Goal: Information Seeking & Learning: Learn about a topic

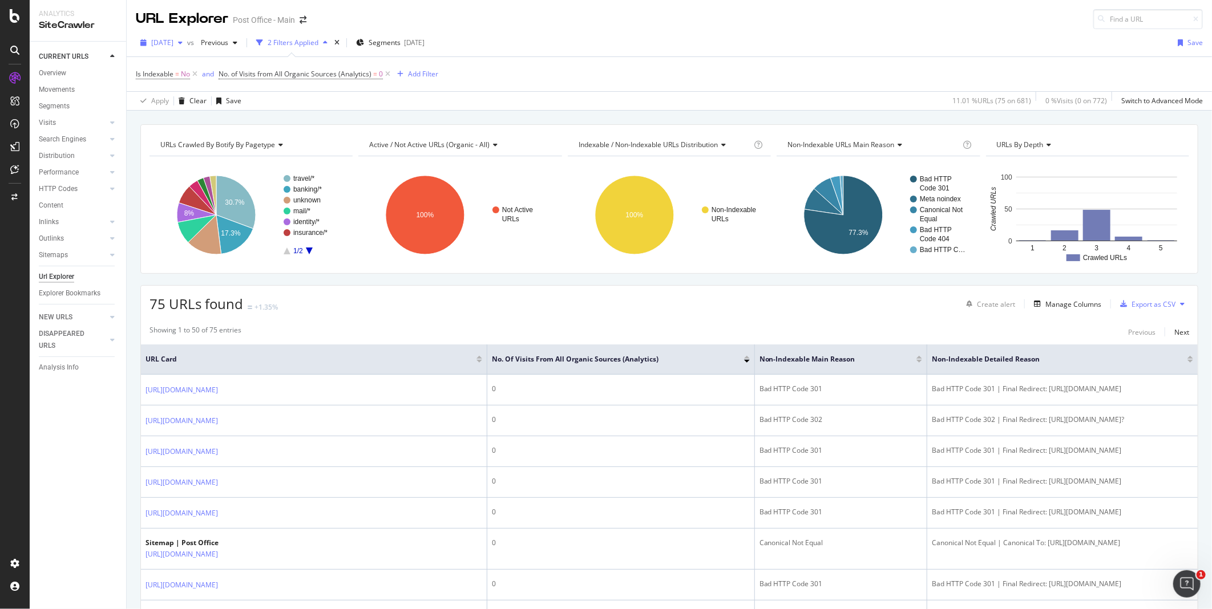
click at [187, 42] on div "button" at bounding box center [180, 42] width 14 height 7
click at [13, 51] on icon at bounding box center [14, 50] width 9 height 9
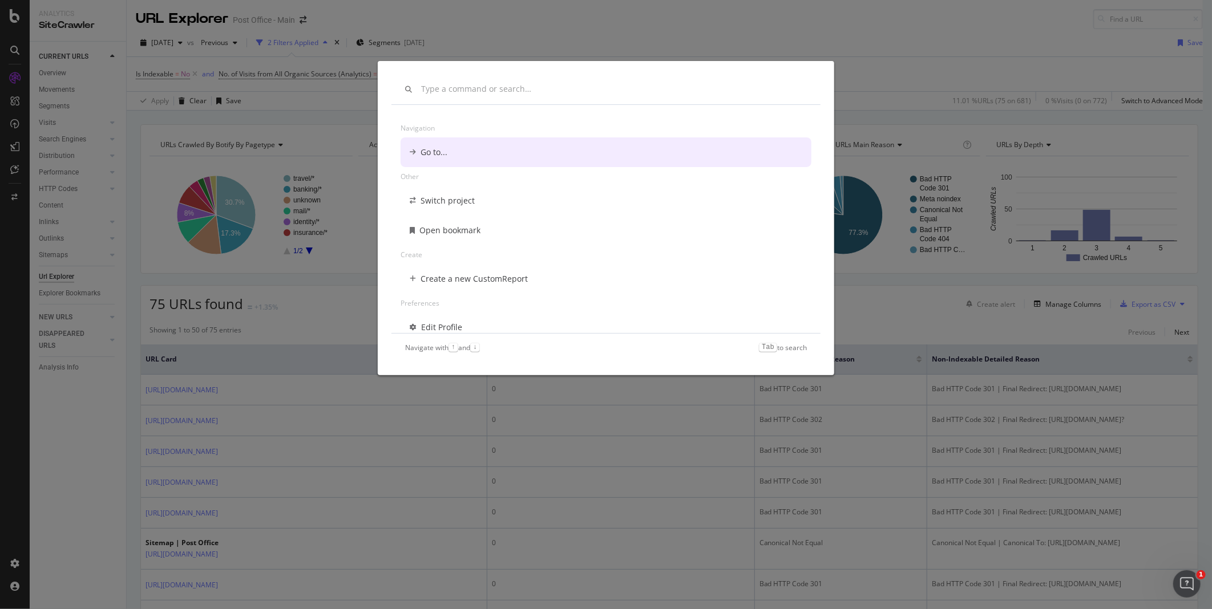
click at [13, 51] on div "Navigation Go to... Other Switch project Open bookmark Create Create a new Cust…" at bounding box center [606, 304] width 1212 height 609
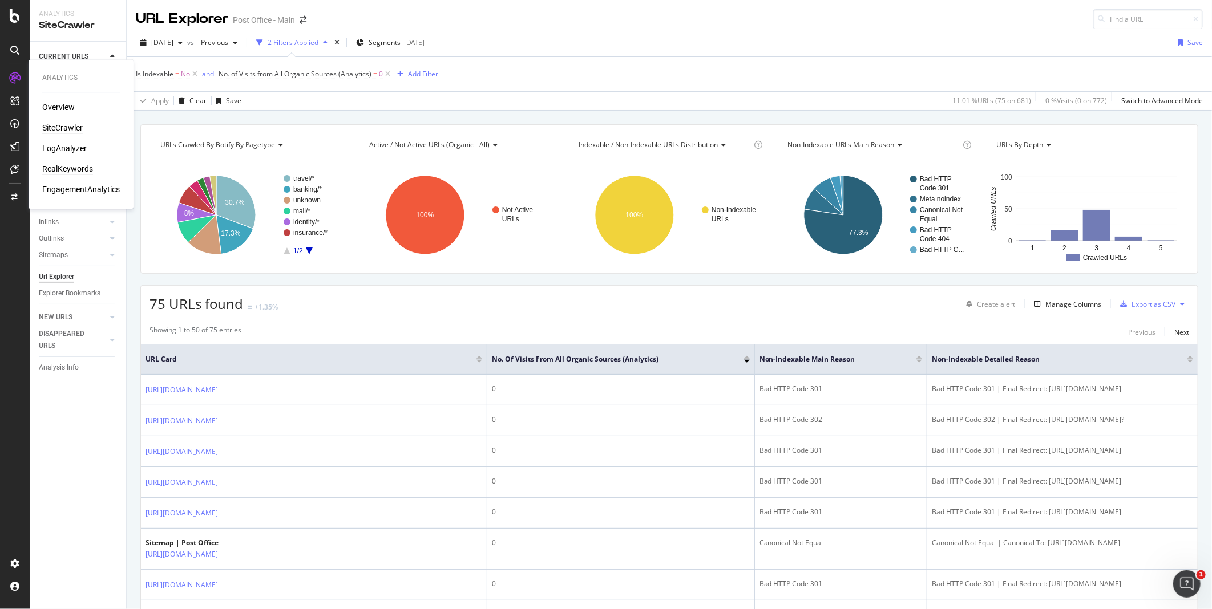
click at [57, 165] on div "RealKeywords" at bounding box center [67, 169] width 51 height 11
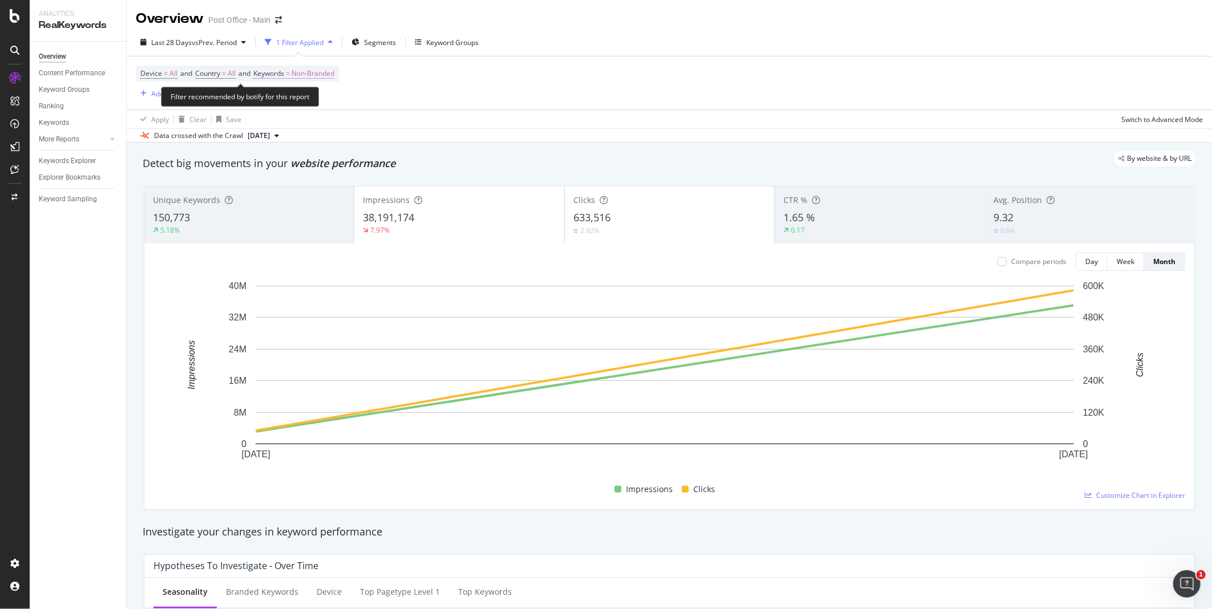
click at [284, 76] on span "Keywords" at bounding box center [268, 73] width 31 height 10
click at [291, 99] on span "Non-Branded" at bounding box center [293, 101] width 47 height 10
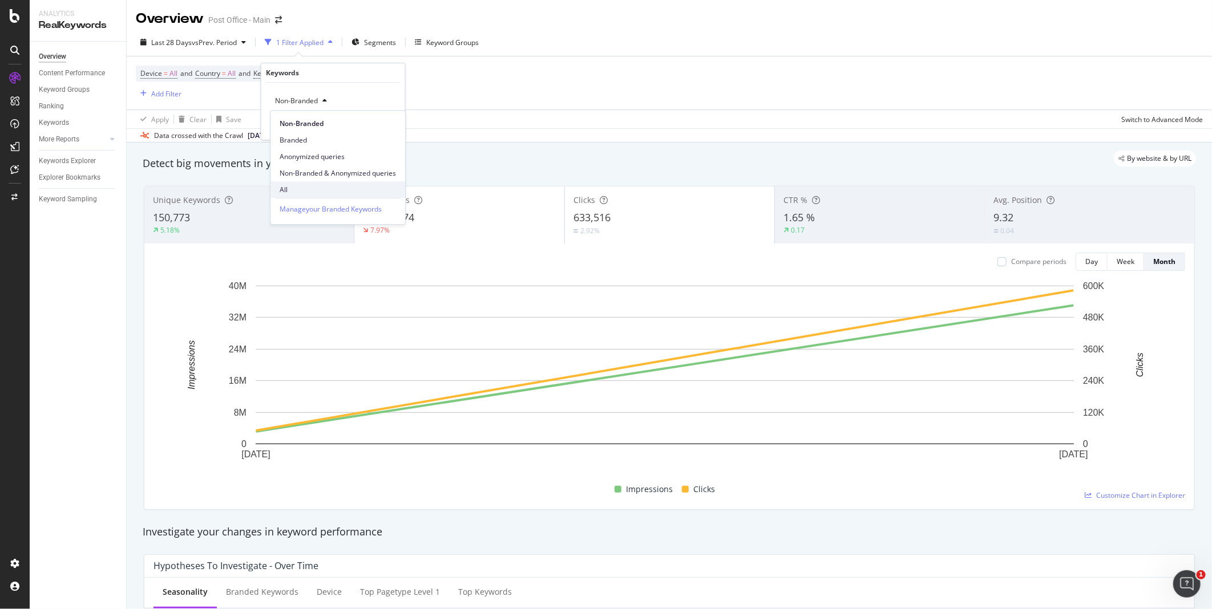
click at [291, 191] on span "All" at bounding box center [338, 190] width 116 height 10
click at [395, 124] on div "Apply" at bounding box center [387, 125] width 18 height 10
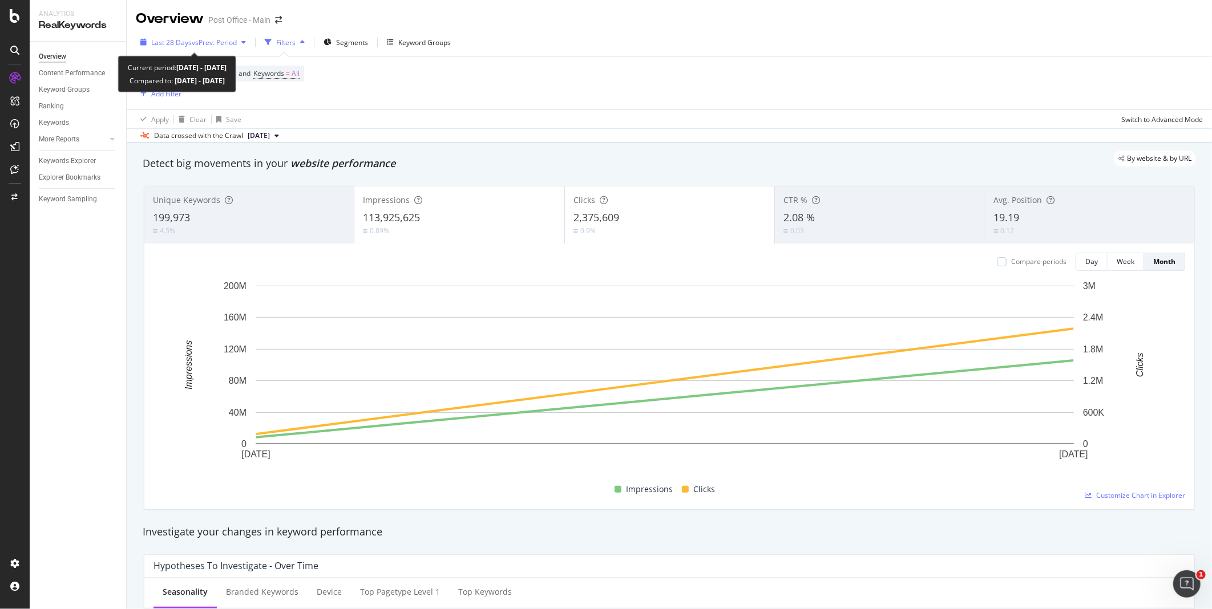
click at [217, 38] on span "vs Prev. Period" at bounding box center [214, 43] width 45 height 10
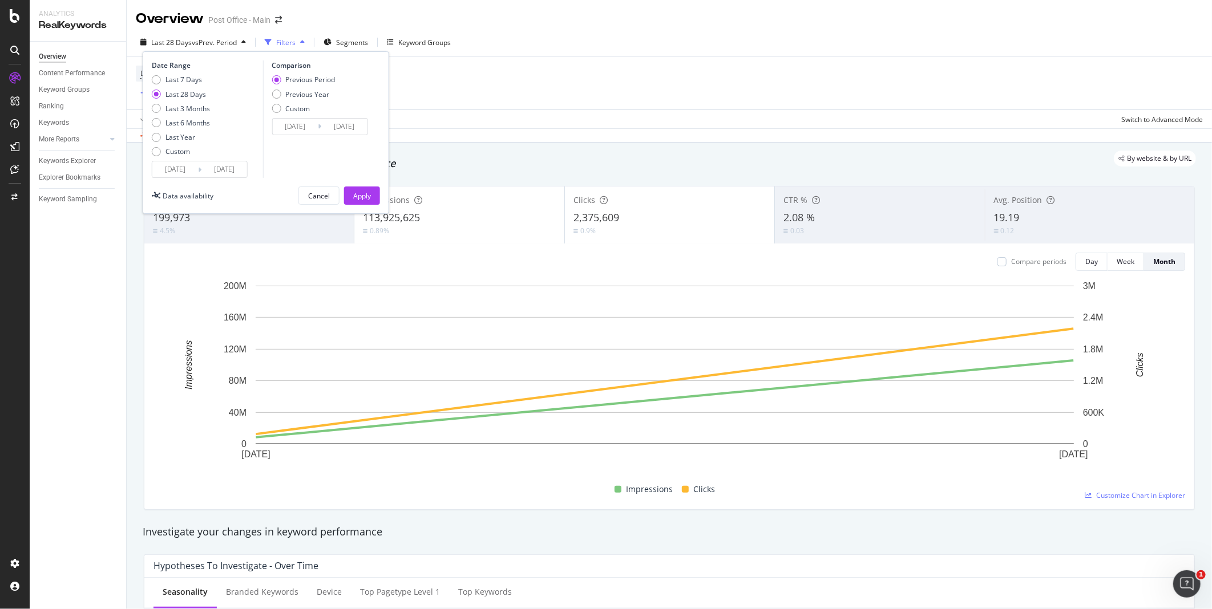
click at [183, 167] on input "[DATE]" at bounding box center [175, 169] width 46 height 16
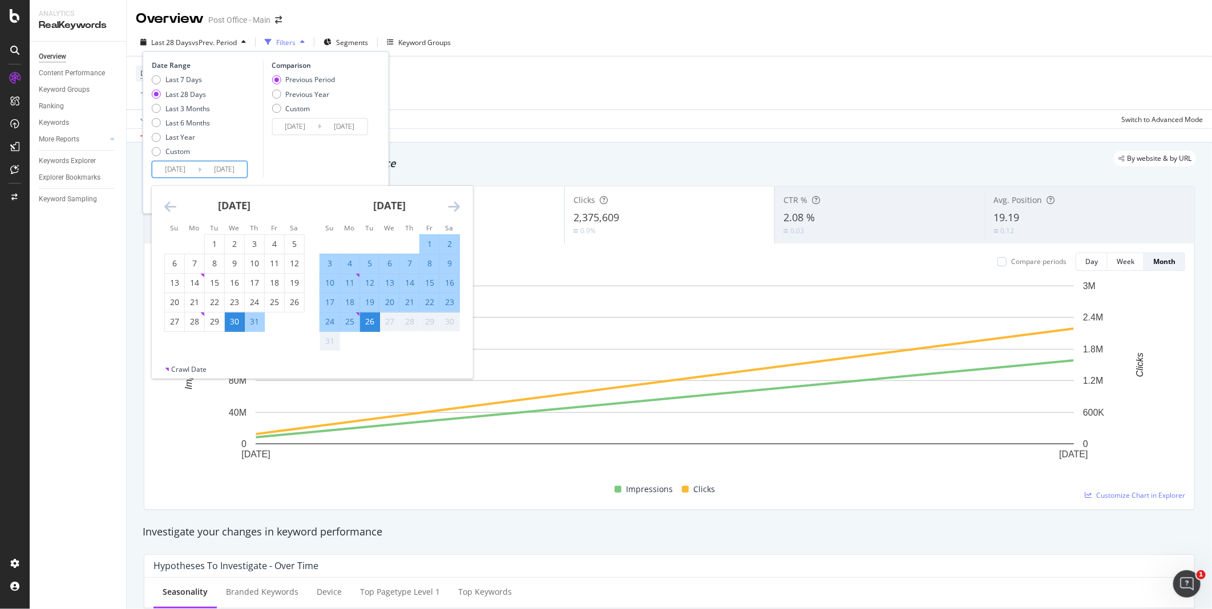
click at [168, 203] on icon "Move backward to switch to the previous month." at bounding box center [170, 207] width 12 height 14
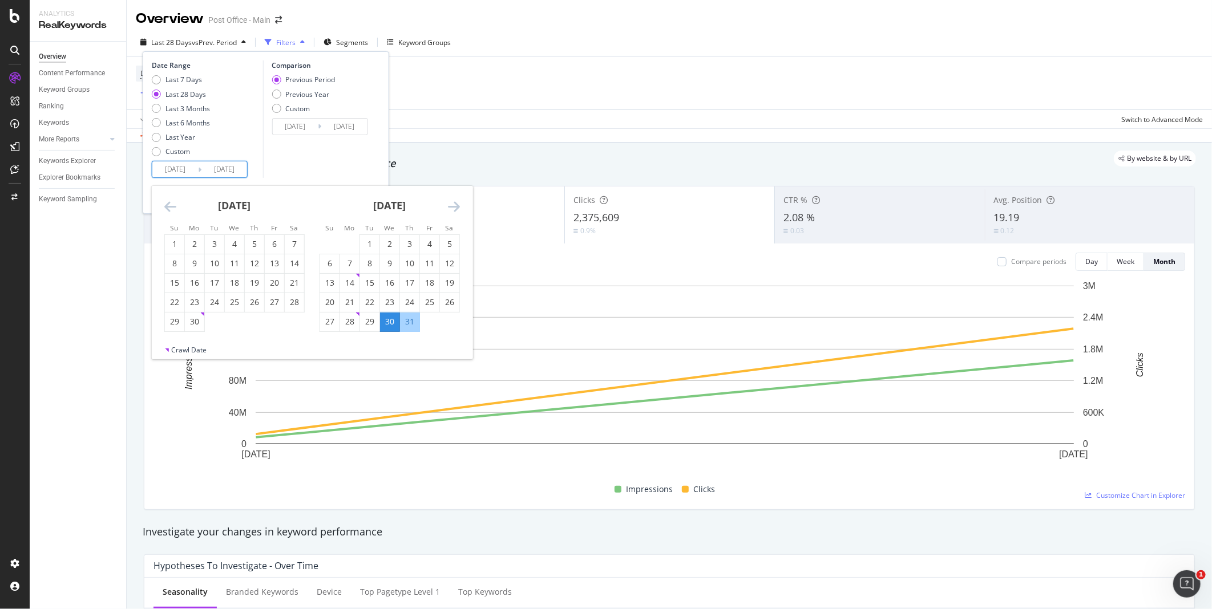
click at [168, 203] on icon "Move backward to switch to the previous month." at bounding box center [170, 207] width 12 height 14
click at [214, 241] on div "1" at bounding box center [214, 244] width 19 height 11
type input "[DATE]"
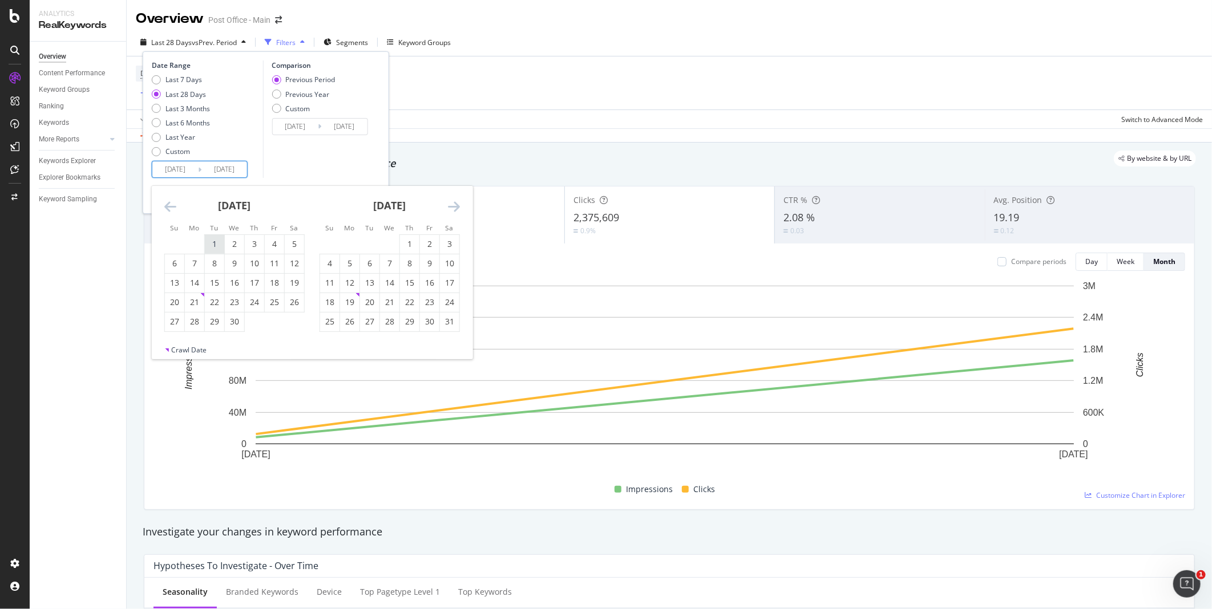
type input "[DATE]"
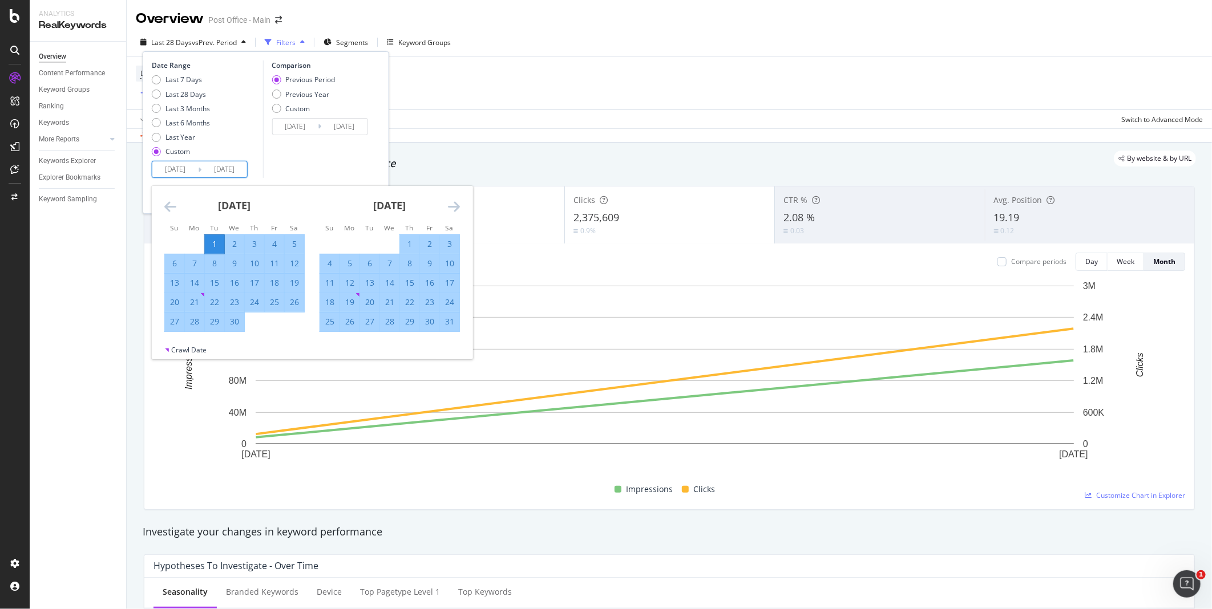
click at [453, 203] on icon "Move forward to switch to the next month." at bounding box center [454, 207] width 12 height 14
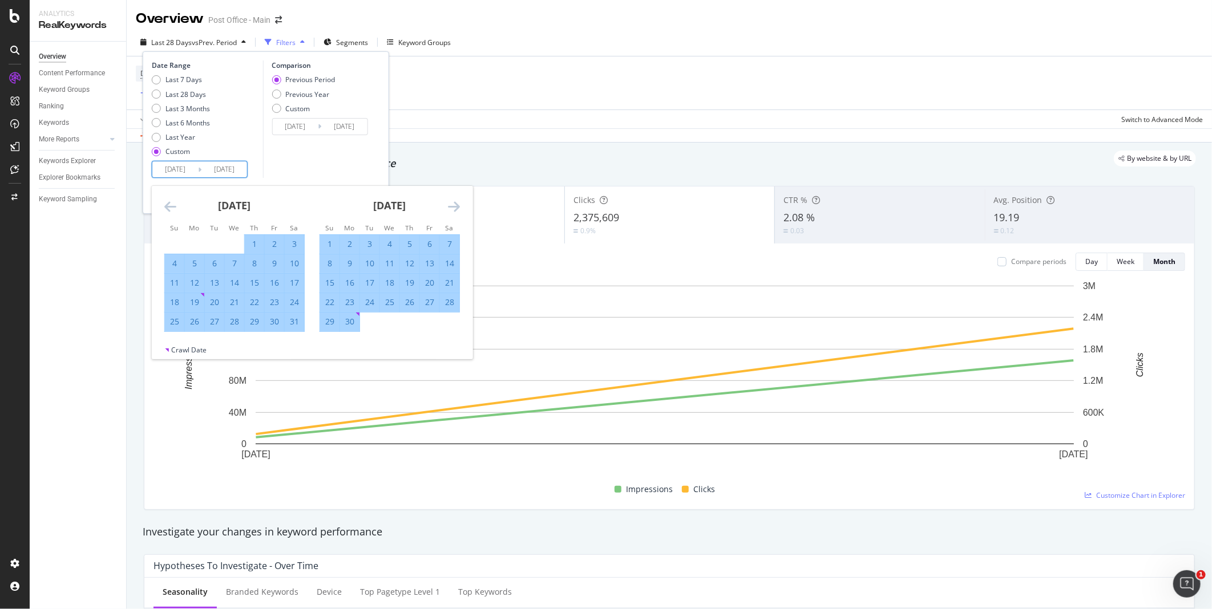
click at [453, 203] on icon "Move forward to switch to the next month." at bounding box center [454, 207] width 12 height 14
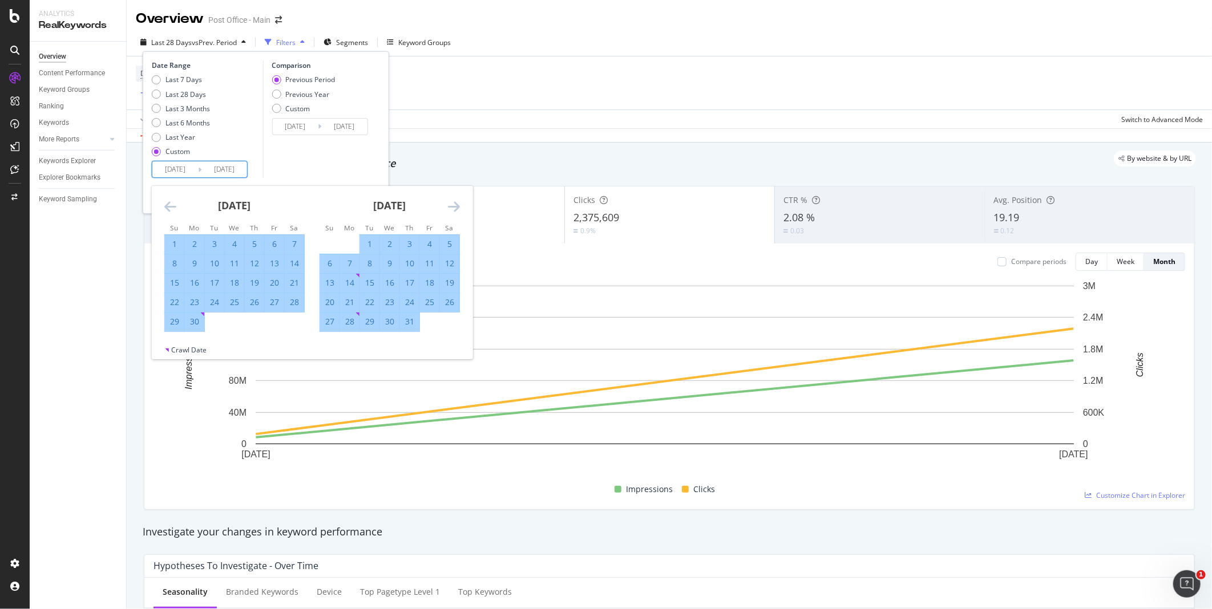
click at [453, 203] on icon "Move forward to switch to the next month." at bounding box center [454, 207] width 12 height 14
click at [372, 322] on div "26" at bounding box center [369, 321] width 19 height 11
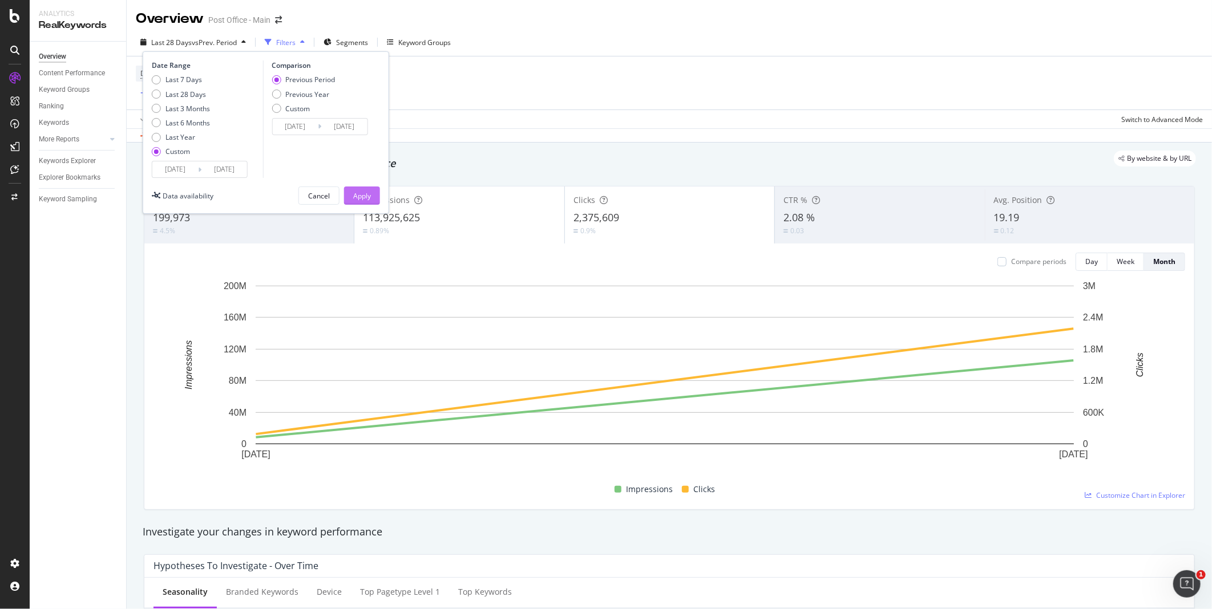
click at [353, 187] on div "Apply" at bounding box center [362, 195] width 18 height 17
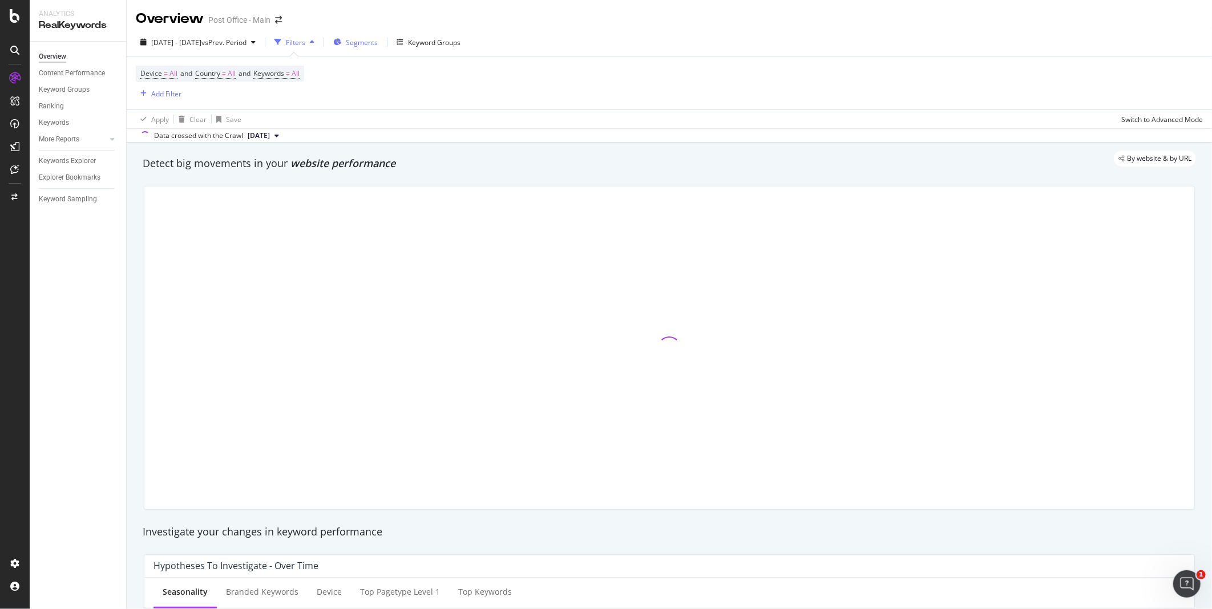
click at [378, 43] on span "Segments" at bounding box center [362, 43] width 32 height 10
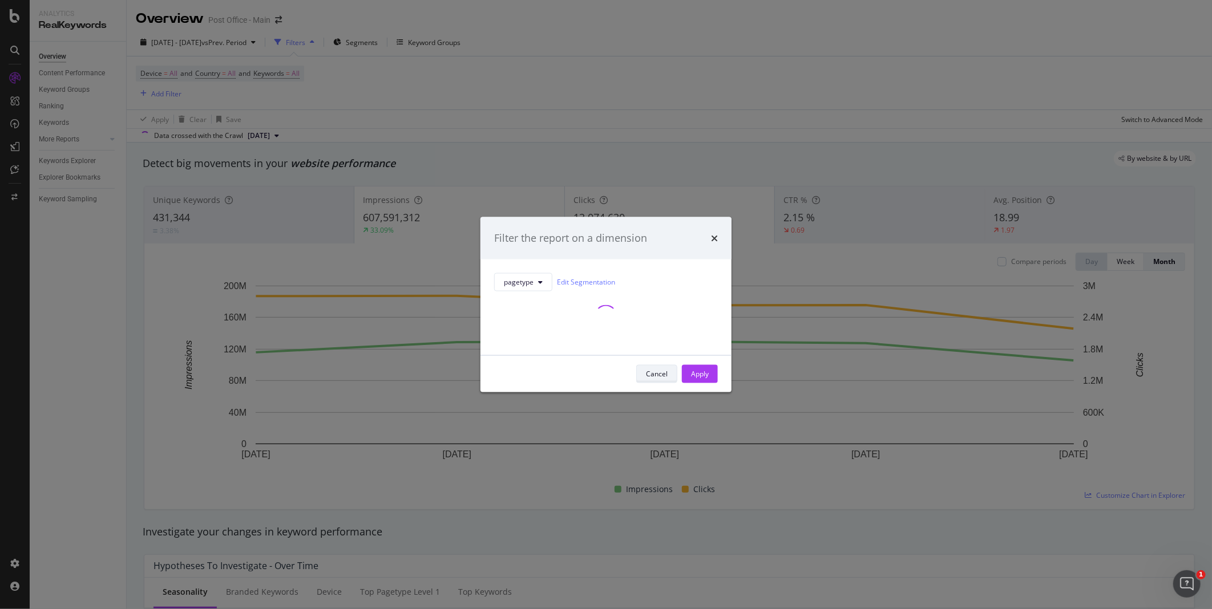
click at [647, 373] on div "Cancel" at bounding box center [657, 374] width 22 height 10
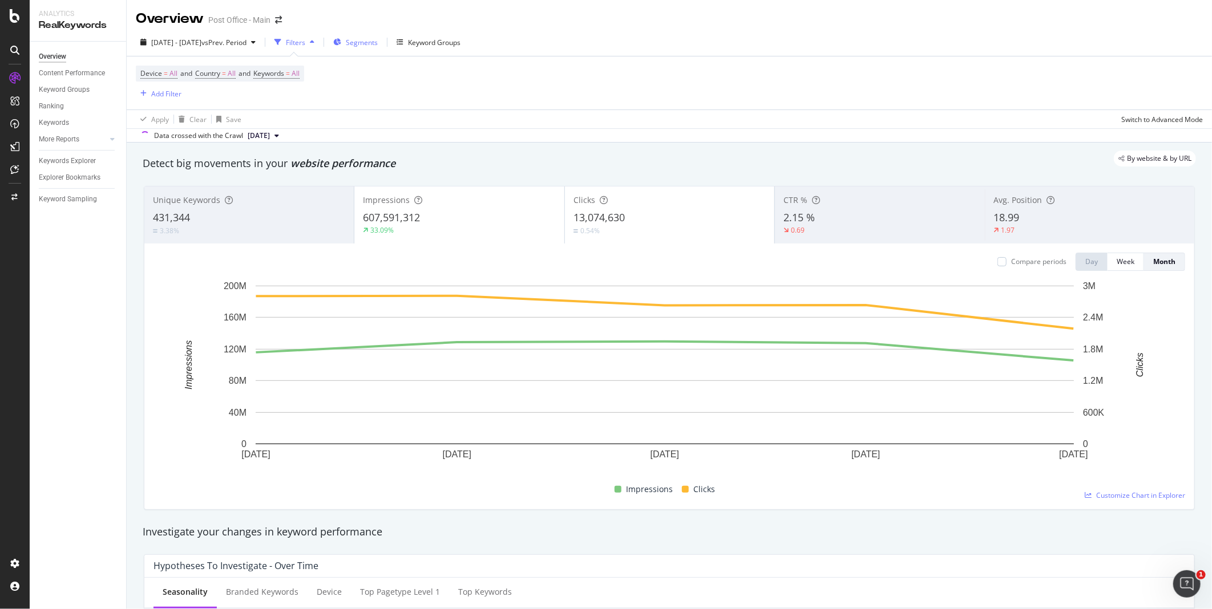
click at [378, 45] on span "Segments" at bounding box center [362, 43] width 32 height 10
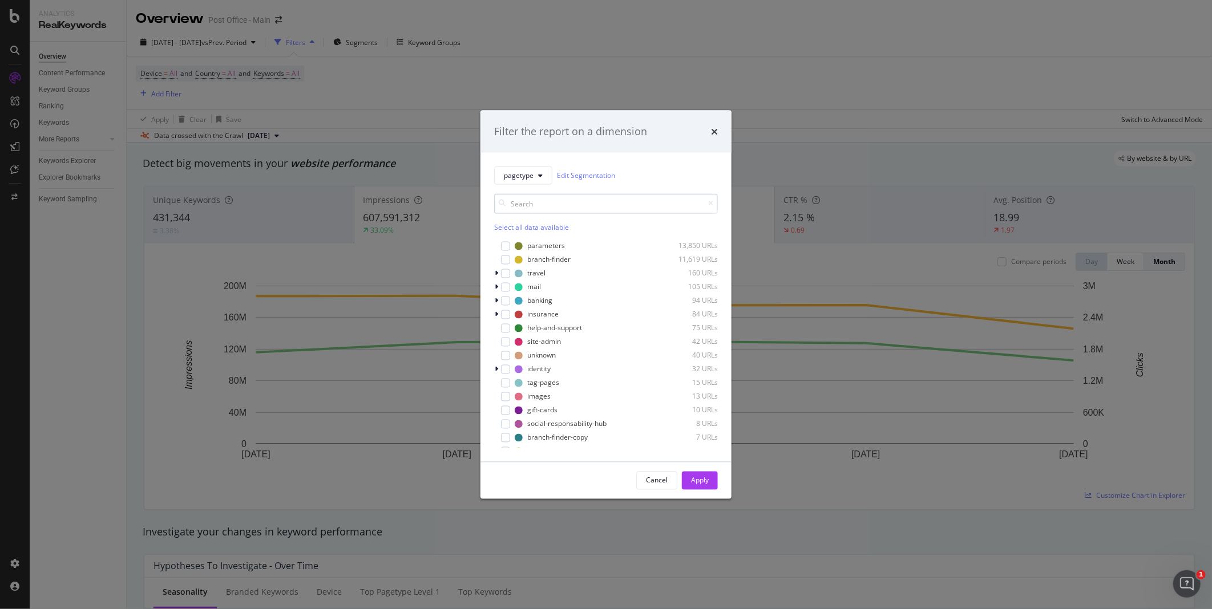
click at [541, 197] on input "modal" at bounding box center [606, 203] width 224 height 20
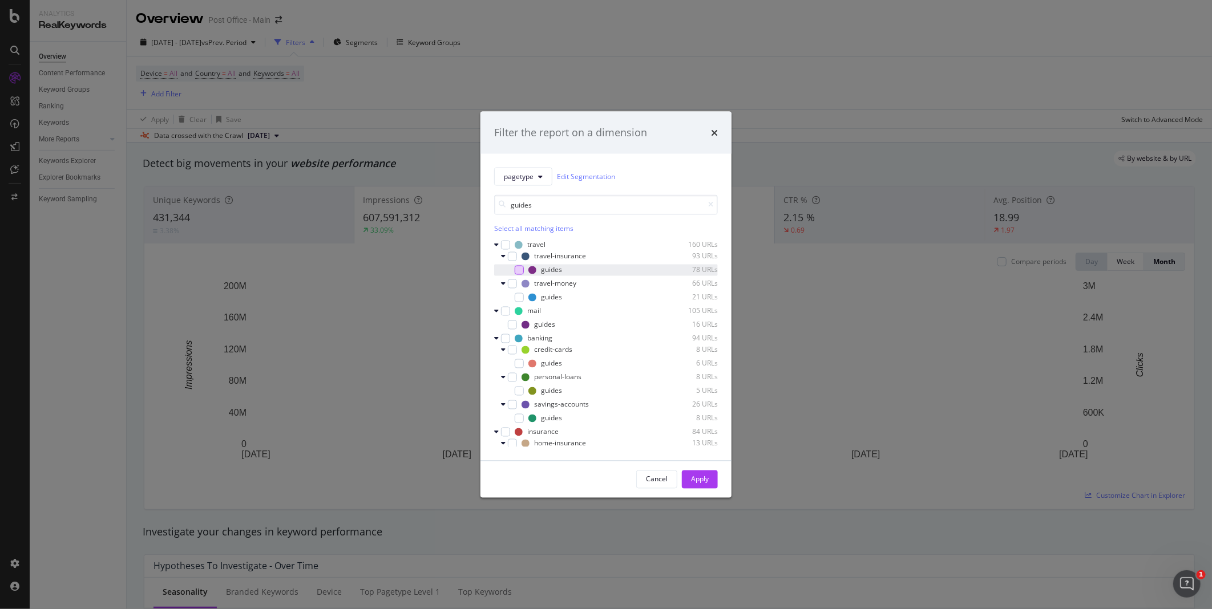
type input "guides"
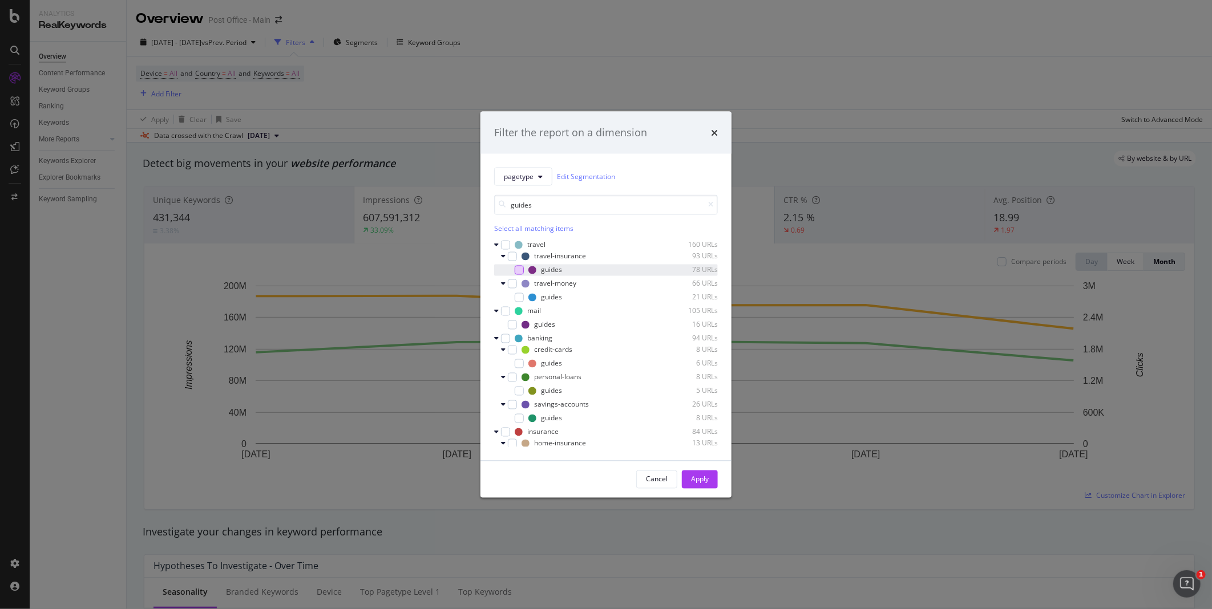
click at [519, 269] on div "modal" at bounding box center [519, 269] width 9 height 9
click at [520, 296] on div "modal" at bounding box center [519, 297] width 9 height 9
click at [517, 324] on div "guides 16 URLs" at bounding box center [606, 324] width 224 height 11
click at [520, 365] on div "modal" at bounding box center [519, 363] width 9 height 9
click at [519, 391] on div "modal" at bounding box center [519, 390] width 9 height 9
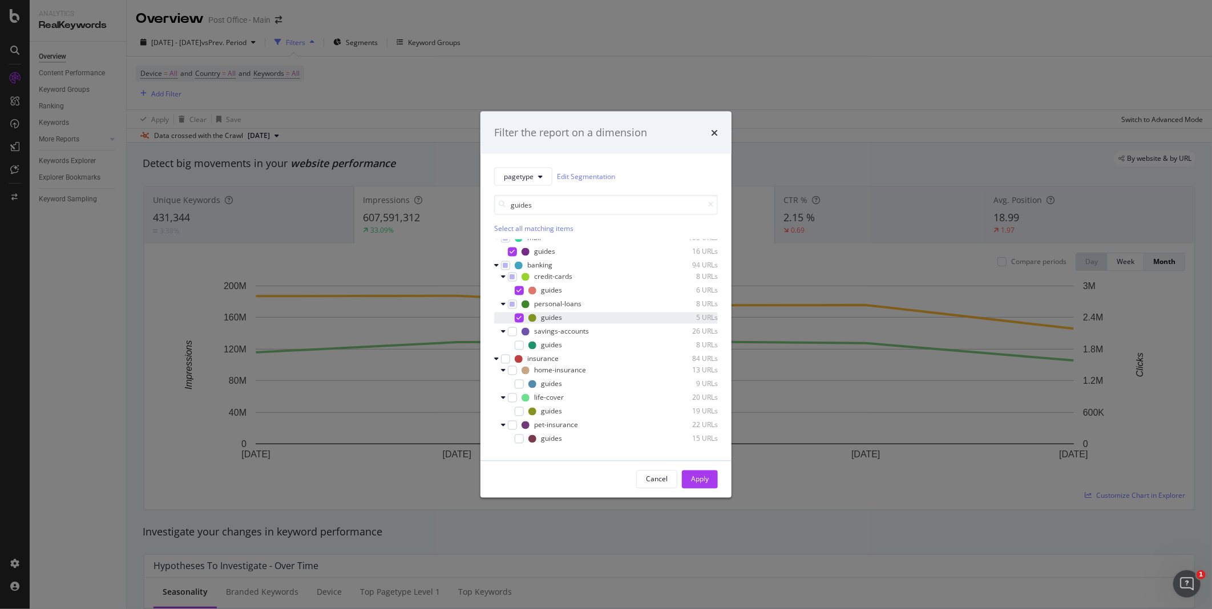
scroll to position [73, 0]
click at [520, 344] on div "modal" at bounding box center [519, 345] width 9 height 9
click at [519, 384] on div "modal" at bounding box center [519, 383] width 9 height 9
click at [519, 413] on div "modal" at bounding box center [519, 411] width 9 height 9
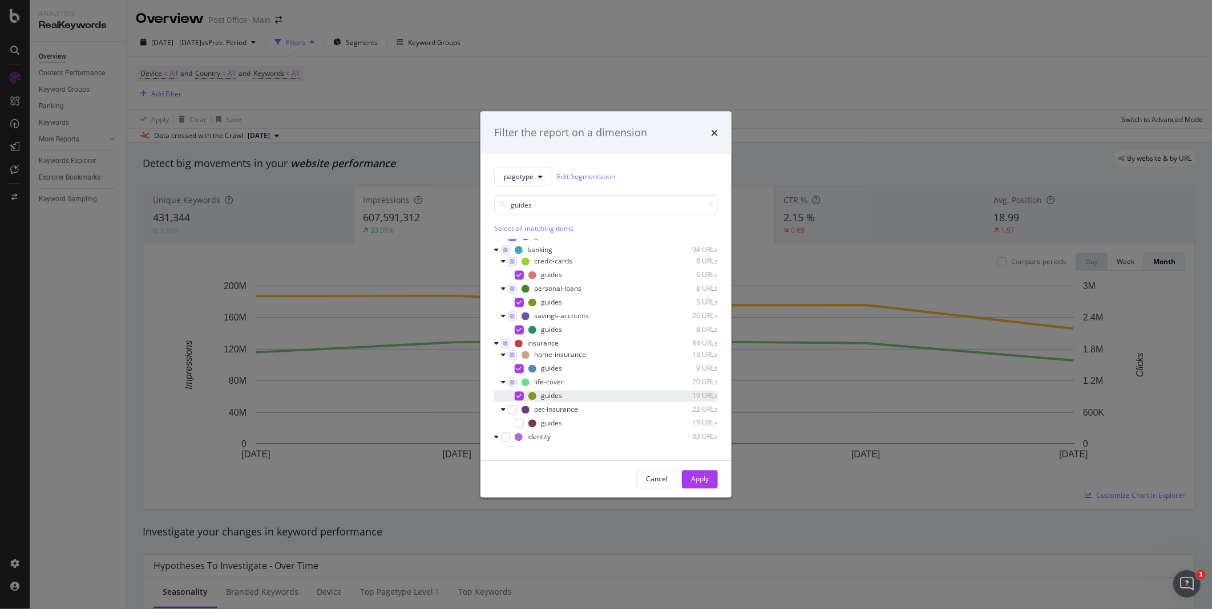
scroll to position [98, 0]
click at [519, 413] on div "modal" at bounding box center [519, 414] width 9 height 9
click at [515, 442] on div "modal" at bounding box center [512, 441] width 9 height 9
click at [695, 477] on div "Apply" at bounding box center [700, 480] width 18 height 10
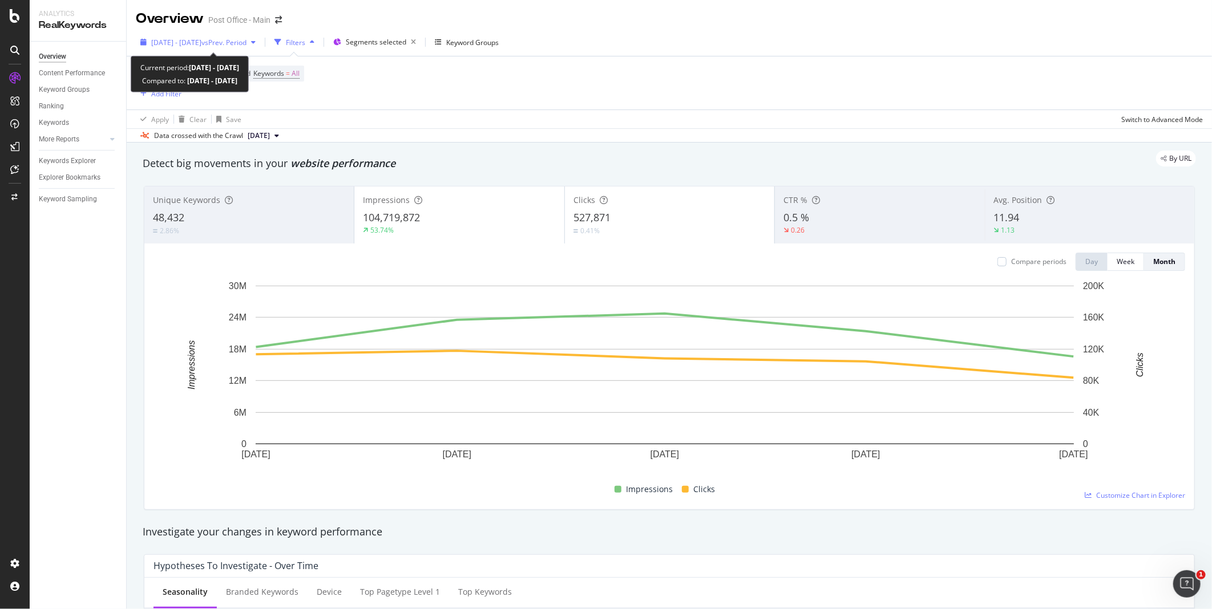
click at [247, 43] on span "vs Prev. Period" at bounding box center [223, 43] width 45 height 10
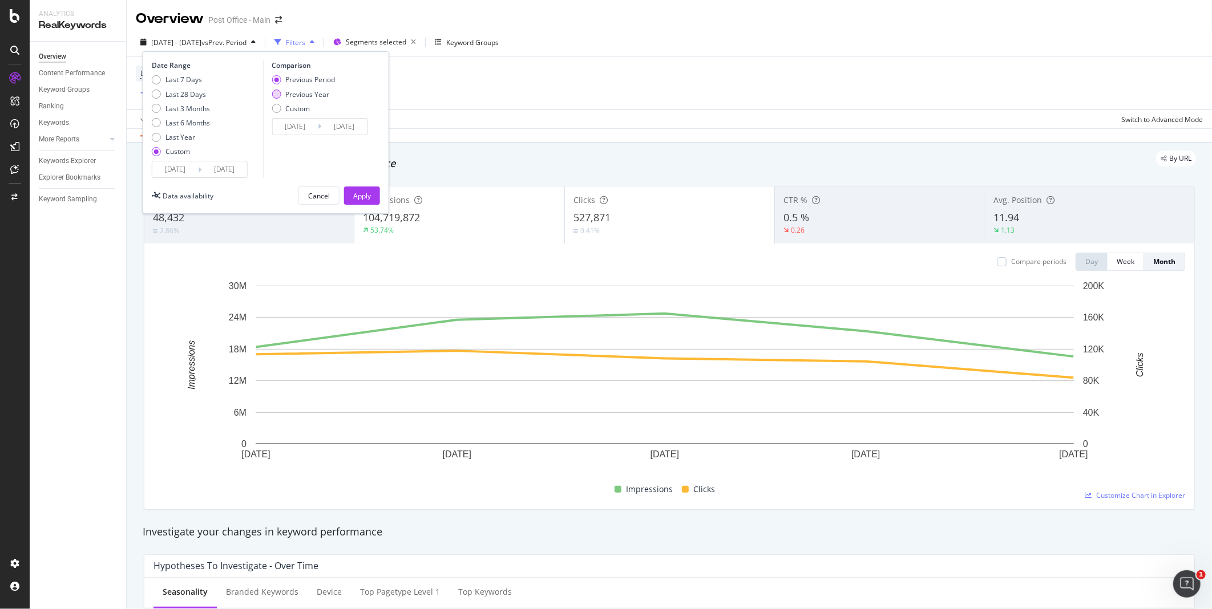
click at [277, 93] on div "Previous Year" at bounding box center [276, 94] width 9 height 9
type input "[DATE]"
click at [366, 198] on div "Apply" at bounding box center [362, 196] width 18 height 10
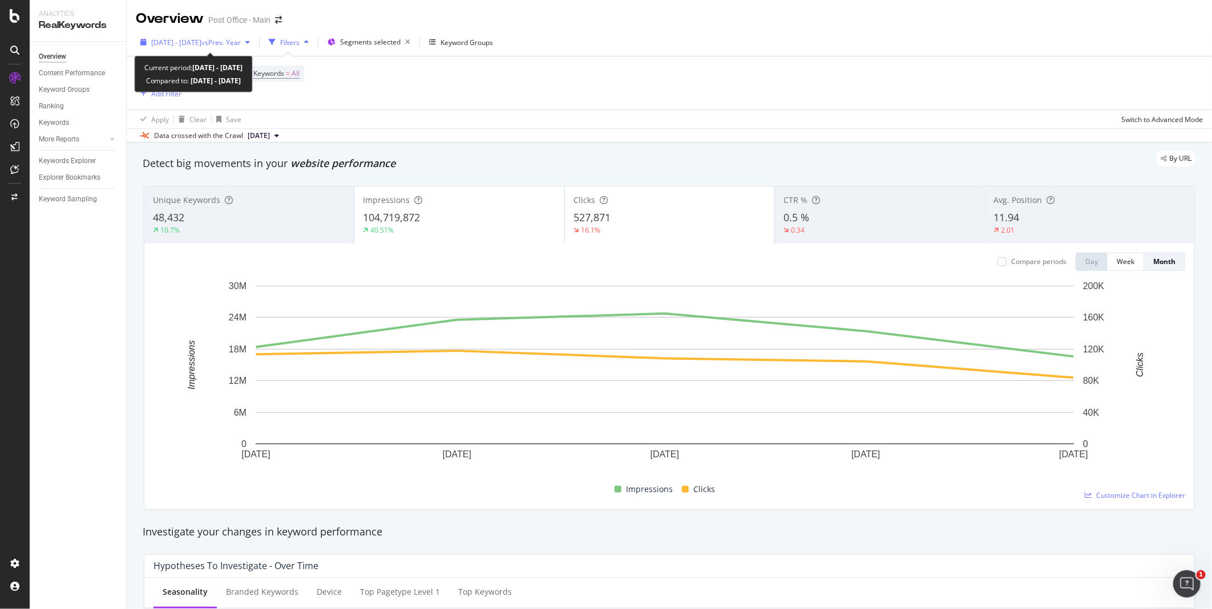
click at [241, 43] on span "vs Prev. Year" at bounding box center [220, 43] width 39 height 10
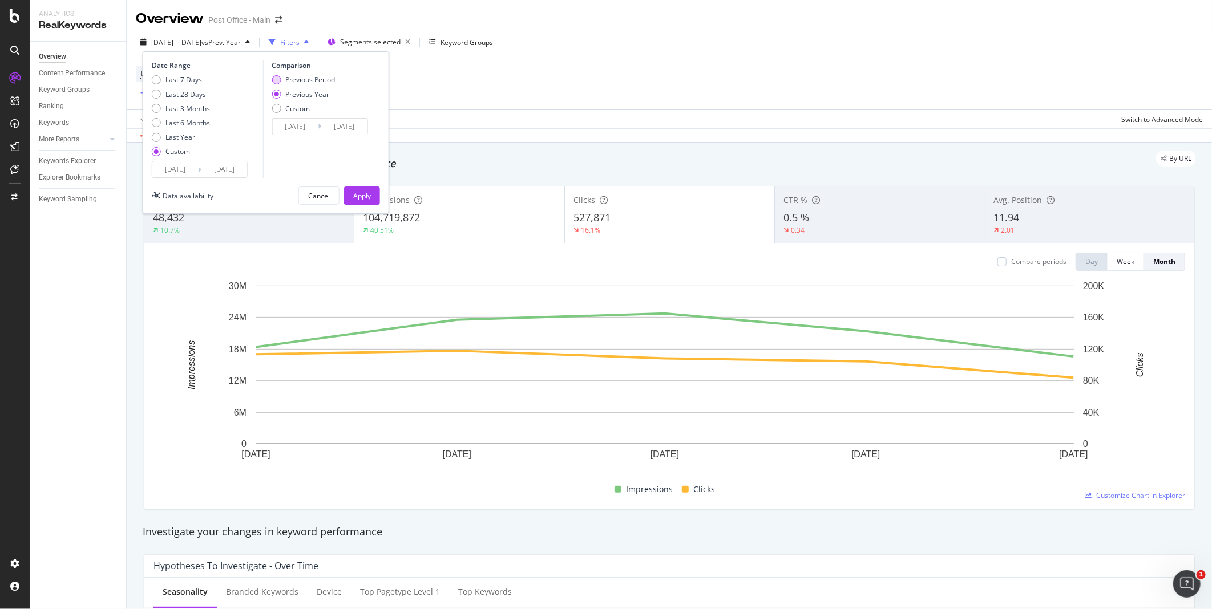
click at [282, 80] on div "Previous Period" at bounding box center [303, 80] width 63 height 10
type input "[DATE]"
click at [361, 196] on div "Apply" at bounding box center [362, 196] width 18 height 10
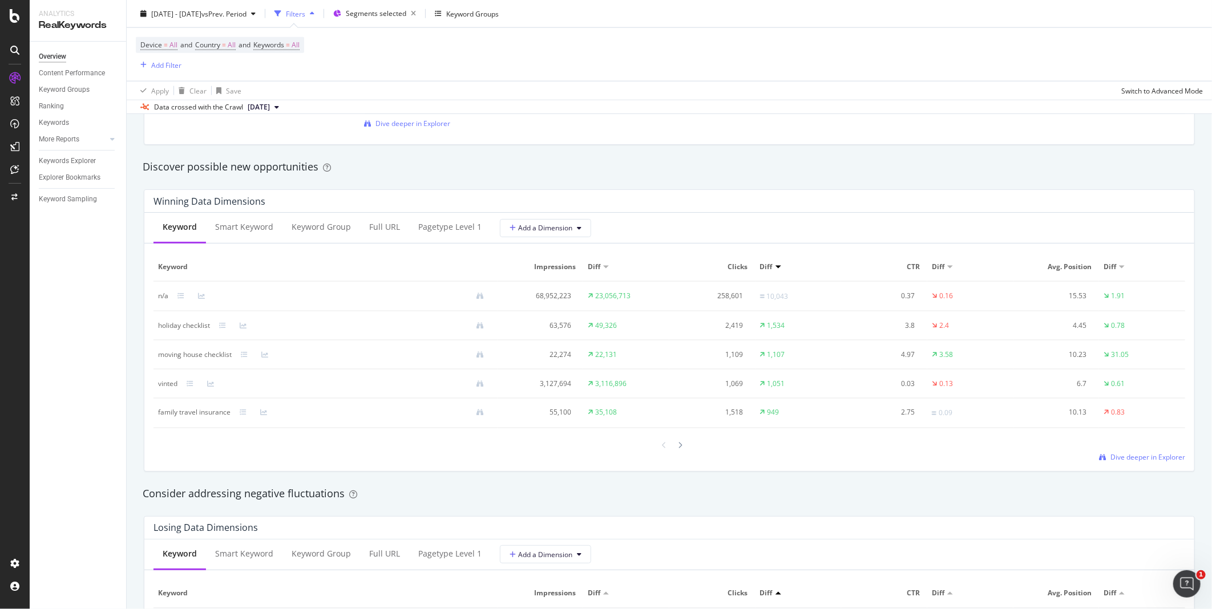
scroll to position [958, 0]
click at [375, 227] on div "Full URL" at bounding box center [384, 226] width 31 height 11
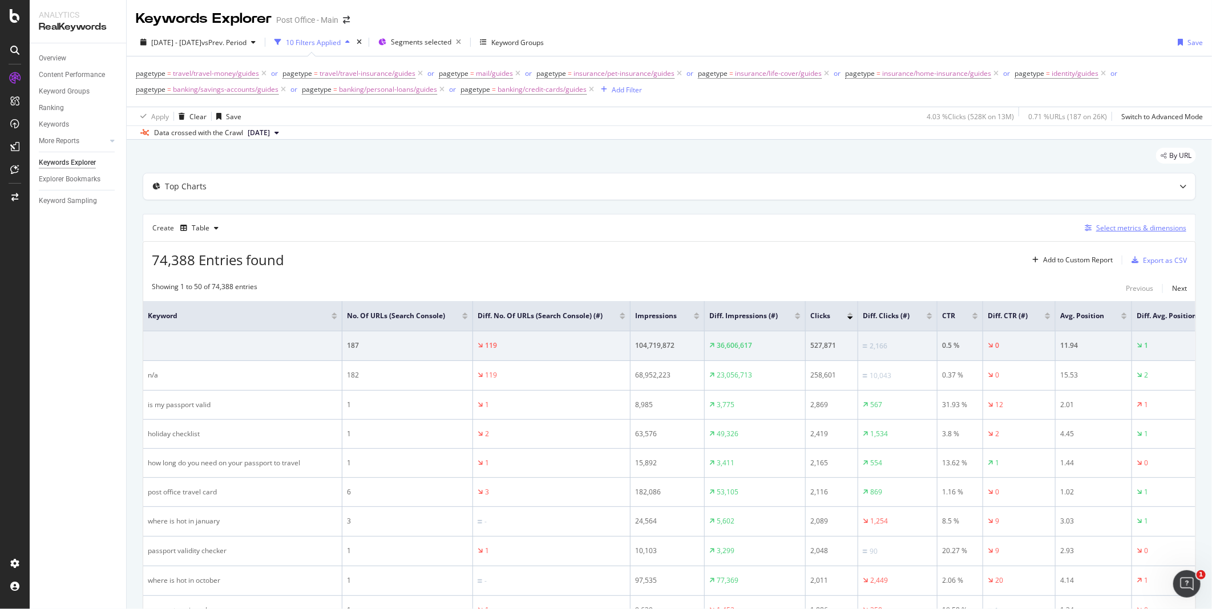
click at [1090, 233] on div "Select metrics & dimensions" at bounding box center [1141, 228] width 90 height 10
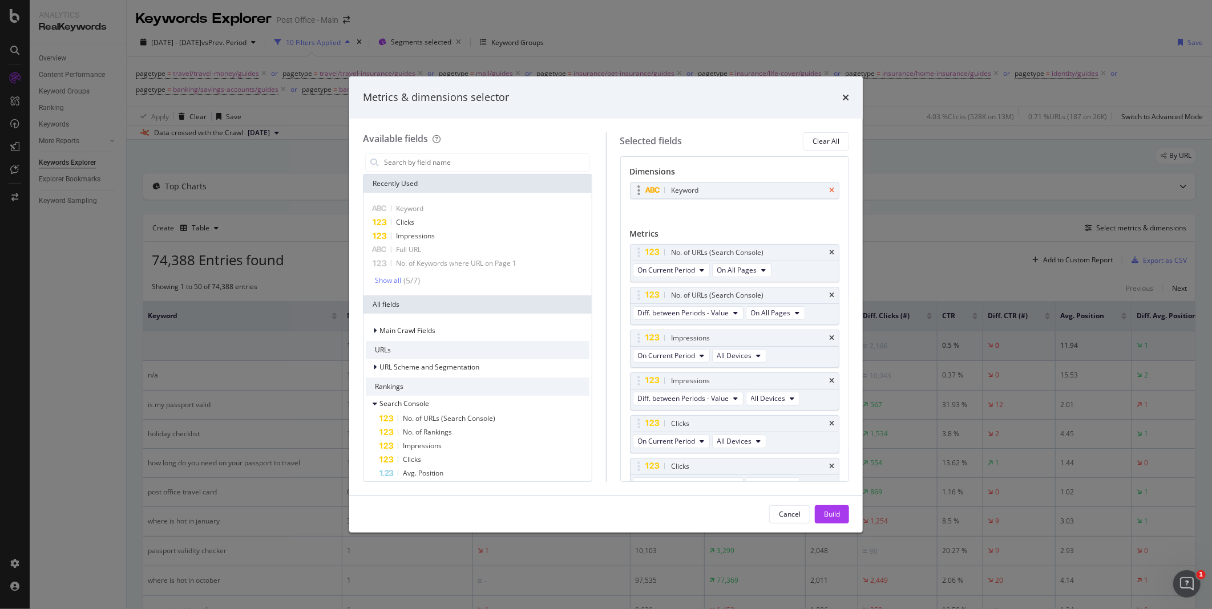
click at [829, 189] on icon "times" at bounding box center [831, 190] width 5 height 7
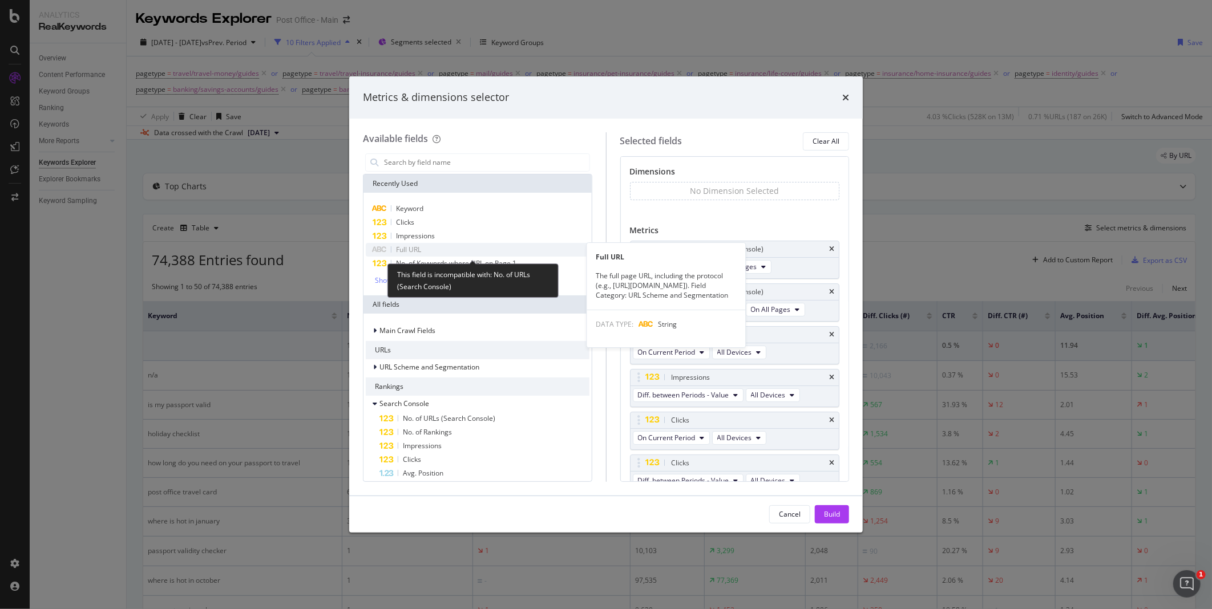
click at [421, 248] on span "Full URL" at bounding box center [408, 250] width 25 height 10
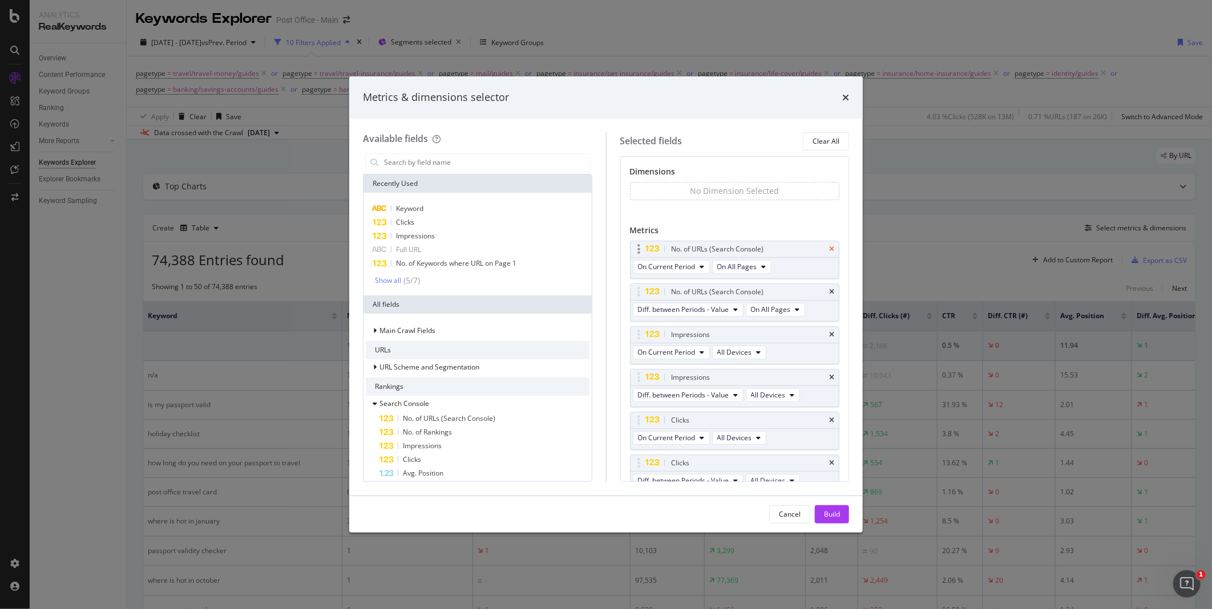
click at [829, 247] on icon "times" at bounding box center [831, 249] width 5 height 7
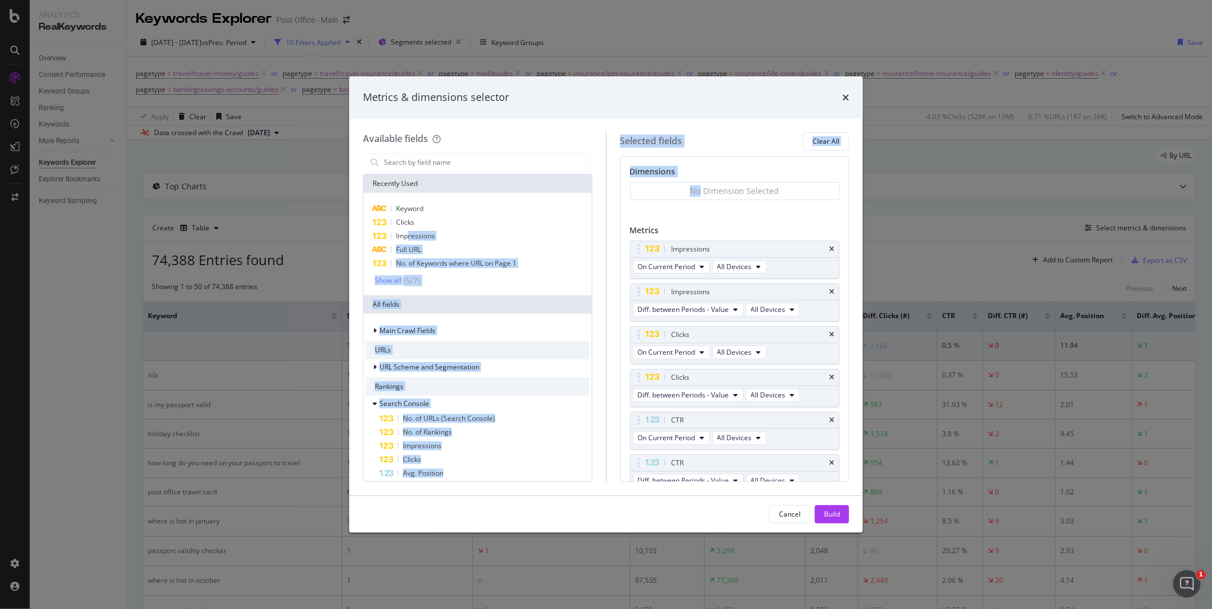
drag, startPoint x: 409, startPoint y: 242, endPoint x: 697, endPoint y: 184, distance: 294.6
click at [697, 184] on div "Available fields Recently Used Keyword Clicks Impressions Full URL No. of Keywo…" at bounding box center [606, 307] width 486 height 350
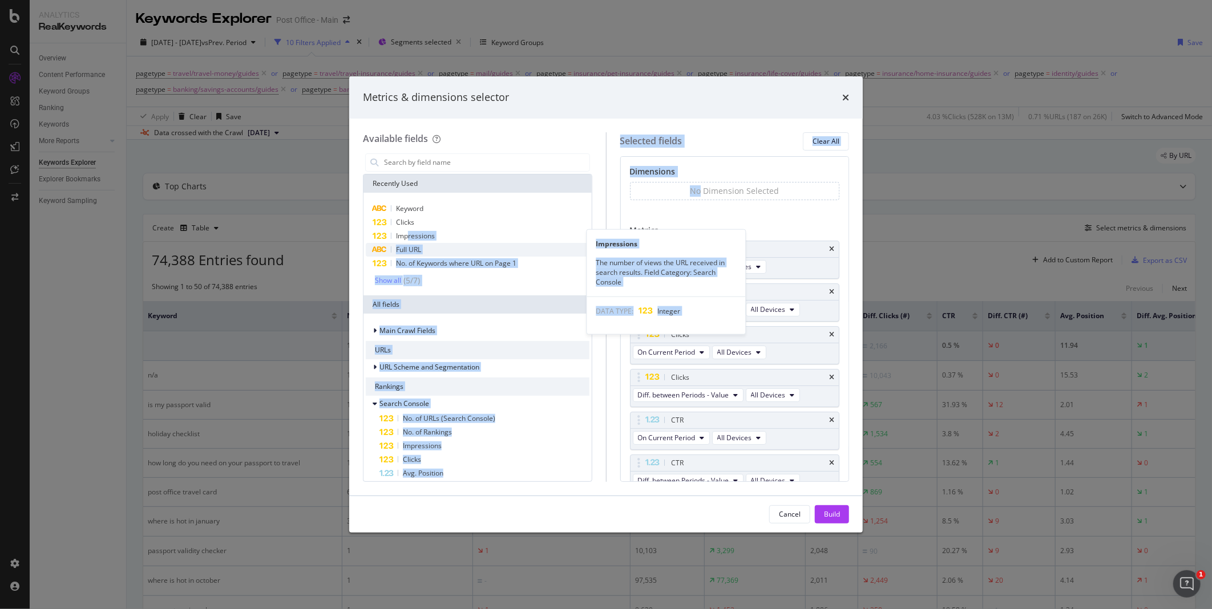
click at [423, 245] on div "Full URL" at bounding box center [478, 250] width 224 height 14
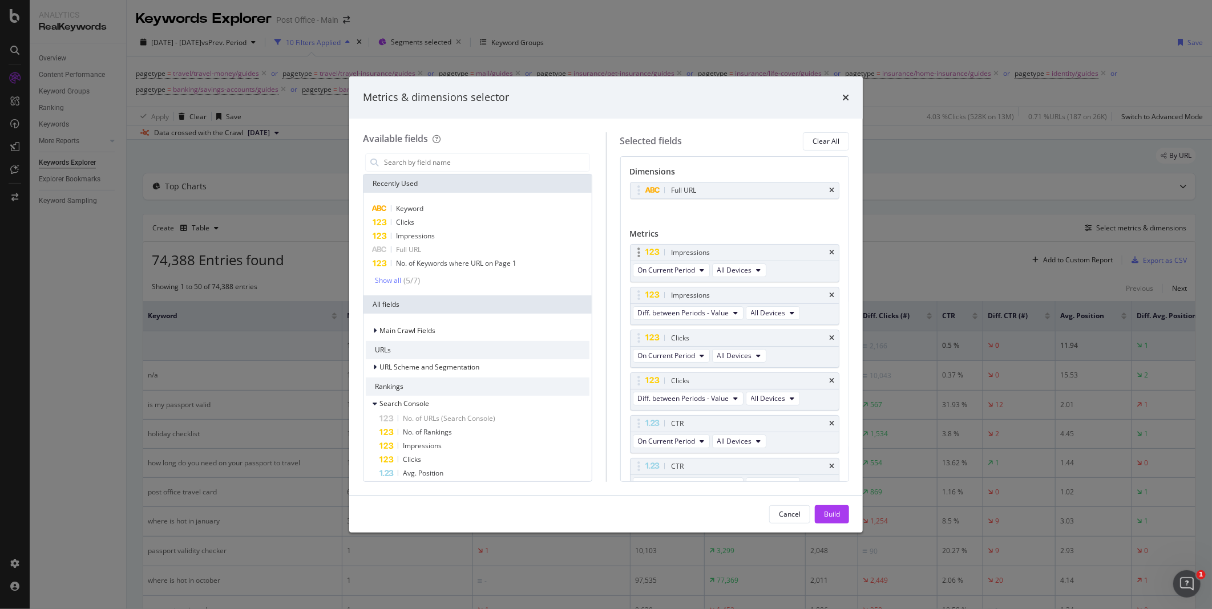
click at [825, 250] on div "Impressions" at bounding box center [735, 253] width 209 height 16
click at [829, 250] on icon "times" at bounding box center [831, 252] width 5 height 7
click at [829, 337] on icon "times" at bounding box center [831, 338] width 5 height 7
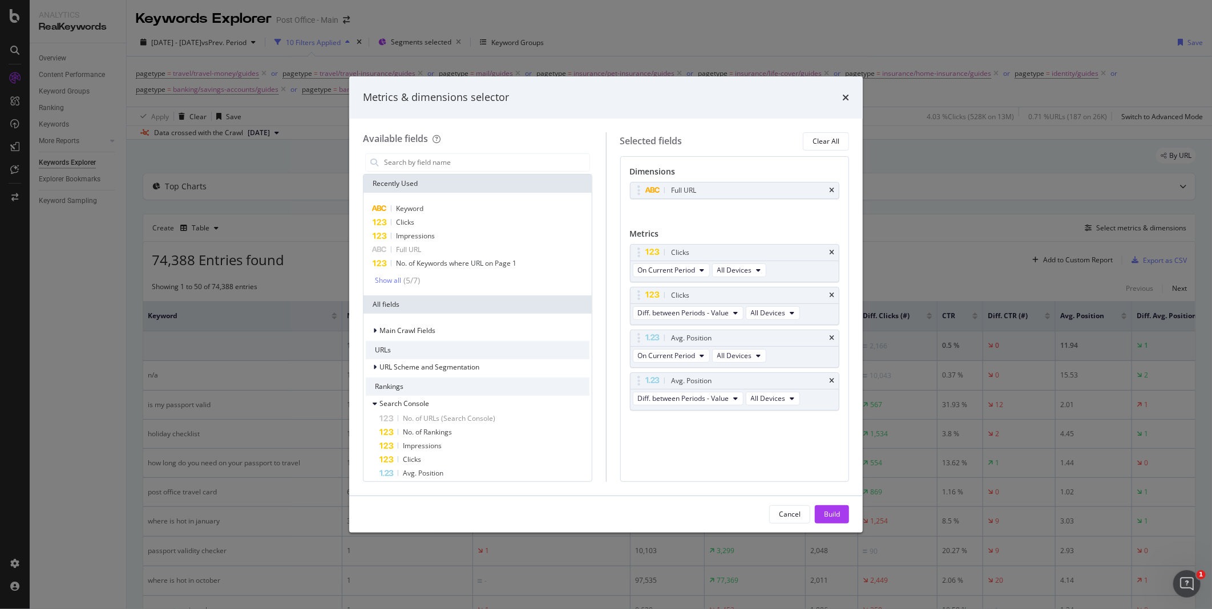
click at [822, 337] on div "Avg. Position" at bounding box center [748, 338] width 158 height 11
click at [835, 338] on div "Avg. Position" at bounding box center [735, 338] width 209 height 16
click at [831, 337] on icon "times" at bounding box center [831, 338] width 5 height 7
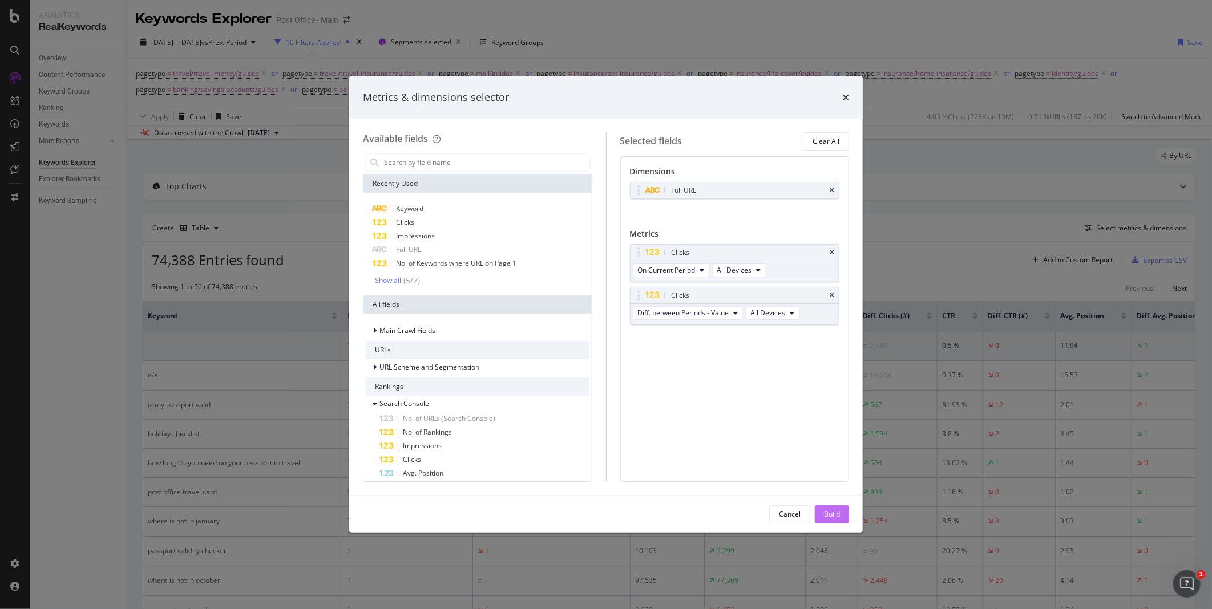
click at [834, 518] on div "Build" at bounding box center [832, 515] width 16 height 10
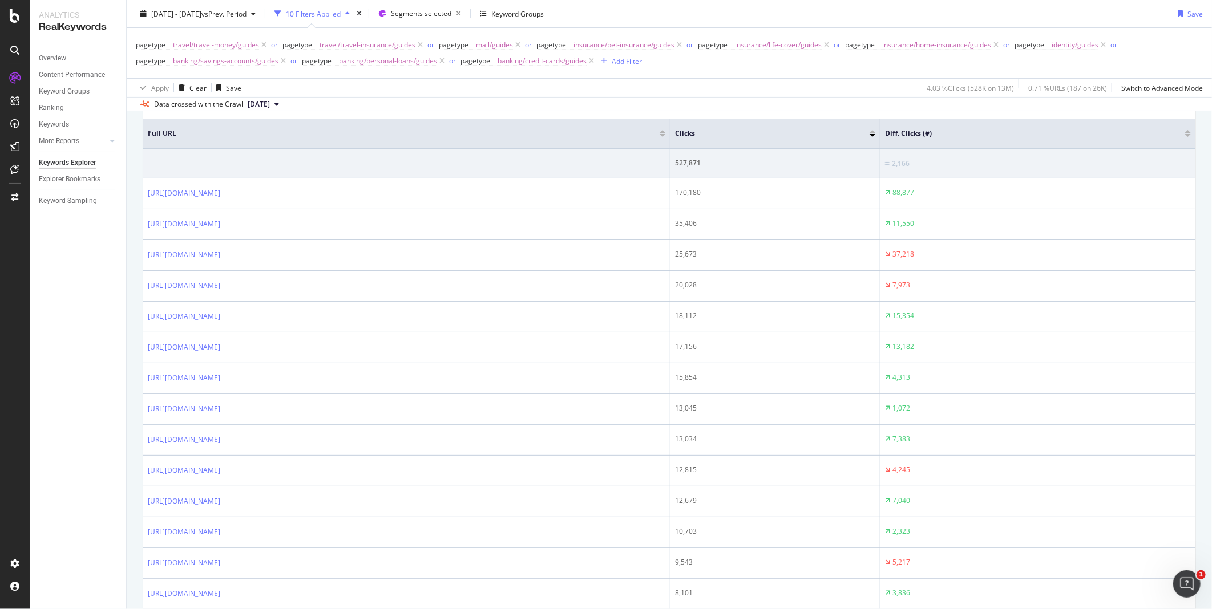
scroll to position [183, 0]
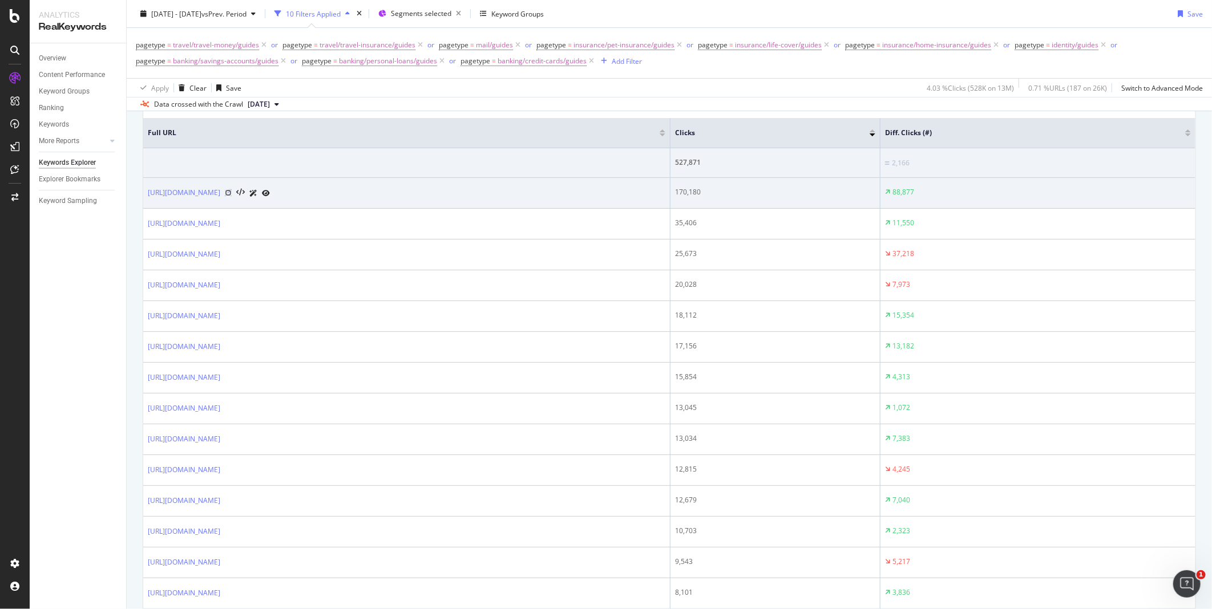
click at [232, 193] on icon at bounding box center [228, 192] width 7 height 7
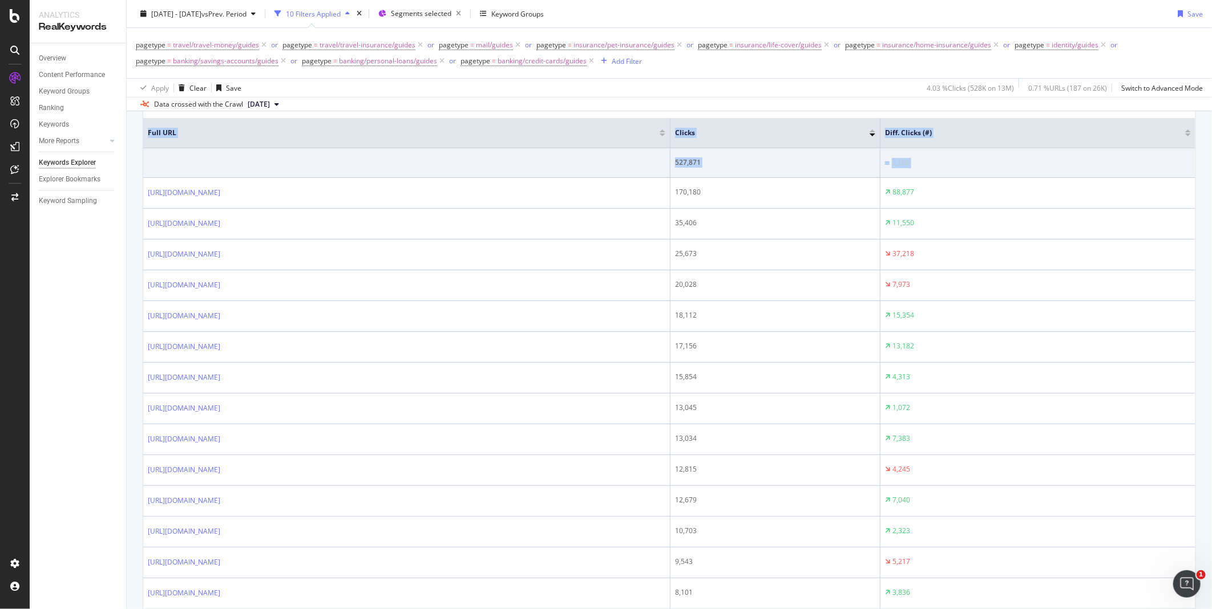
drag, startPoint x: 141, startPoint y: 195, endPoint x: 133, endPoint y: 214, distance: 20.5
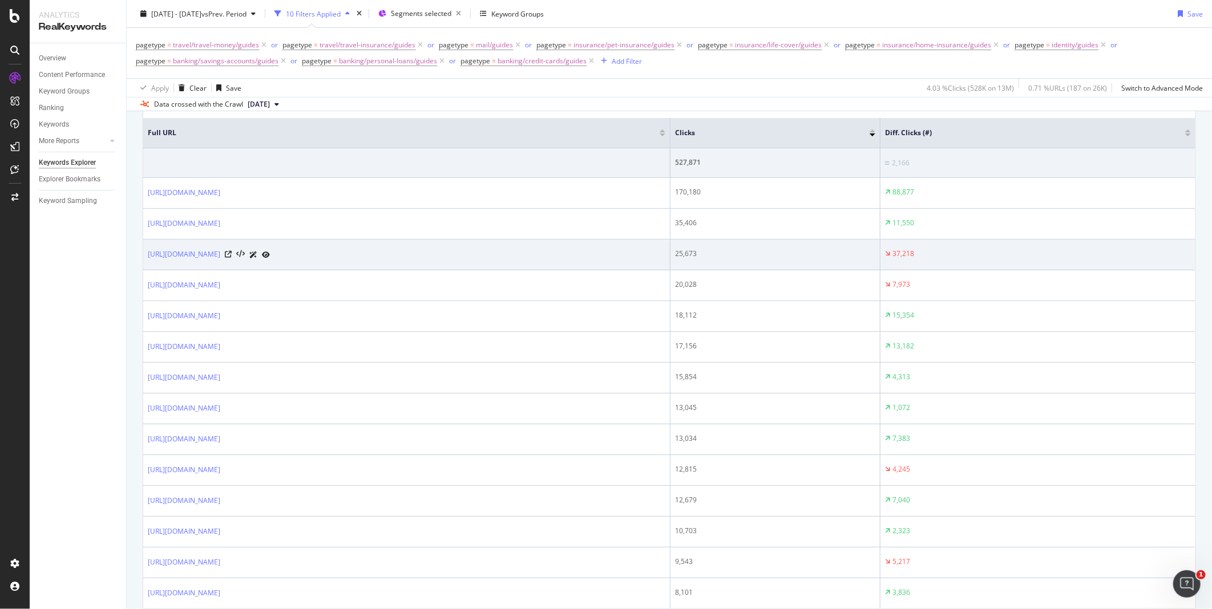
drag, startPoint x: 147, startPoint y: 133, endPoint x: 373, endPoint y: 263, distance: 260.8
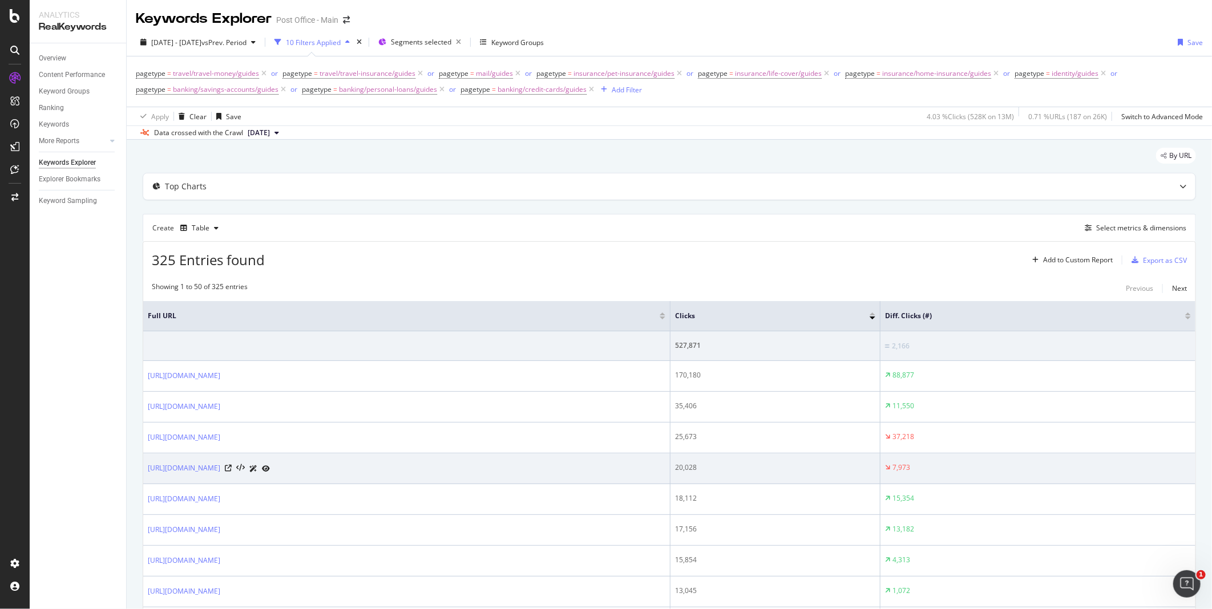
scroll to position [0, 0]
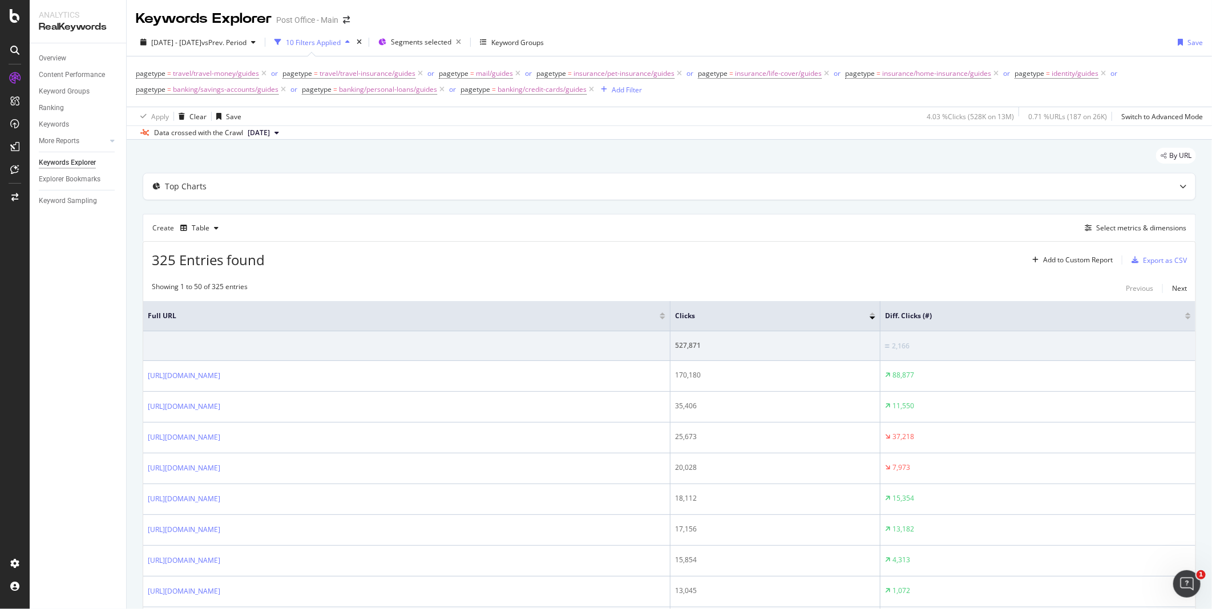
click at [1090, 232] on div "Select metrics & dimensions" at bounding box center [1141, 228] width 90 height 10
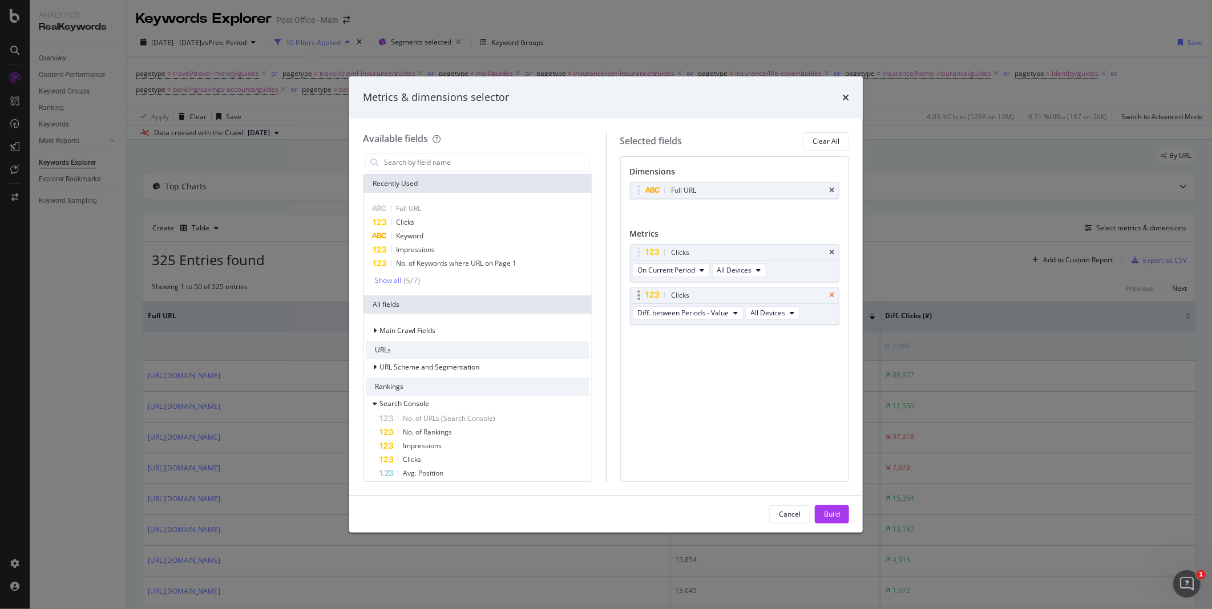
click at [830, 293] on icon "times" at bounding box center [831, 295] width 5 height 7
click at [835, 509] on div "Build" at bounding box center [832, 514] width 16 height 17
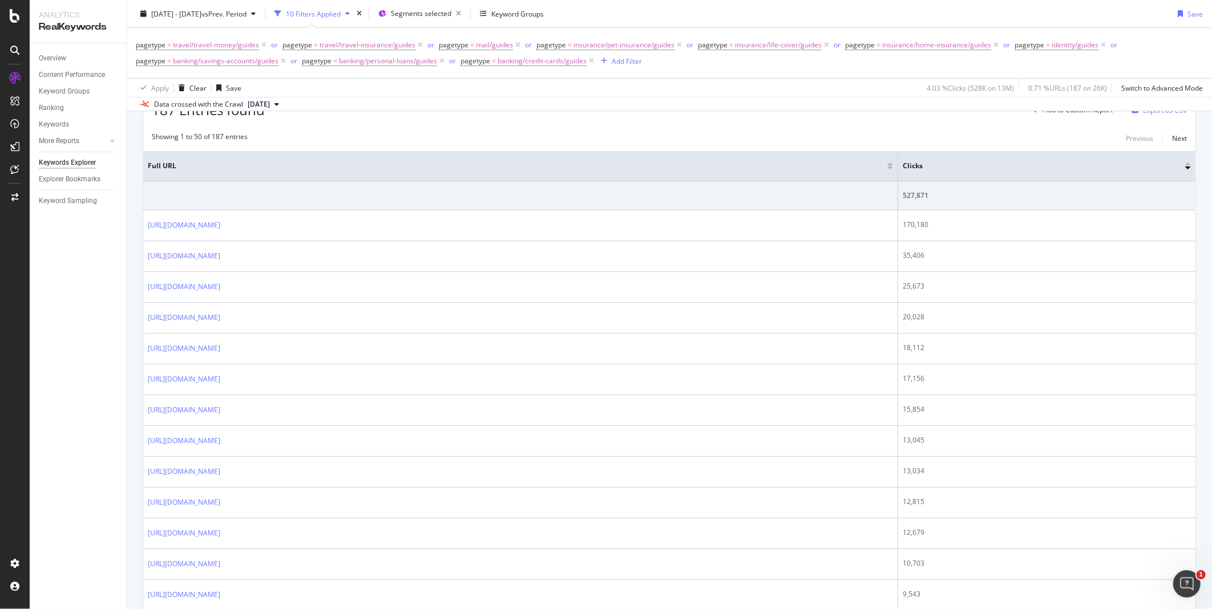
scroll to position [156, 0]
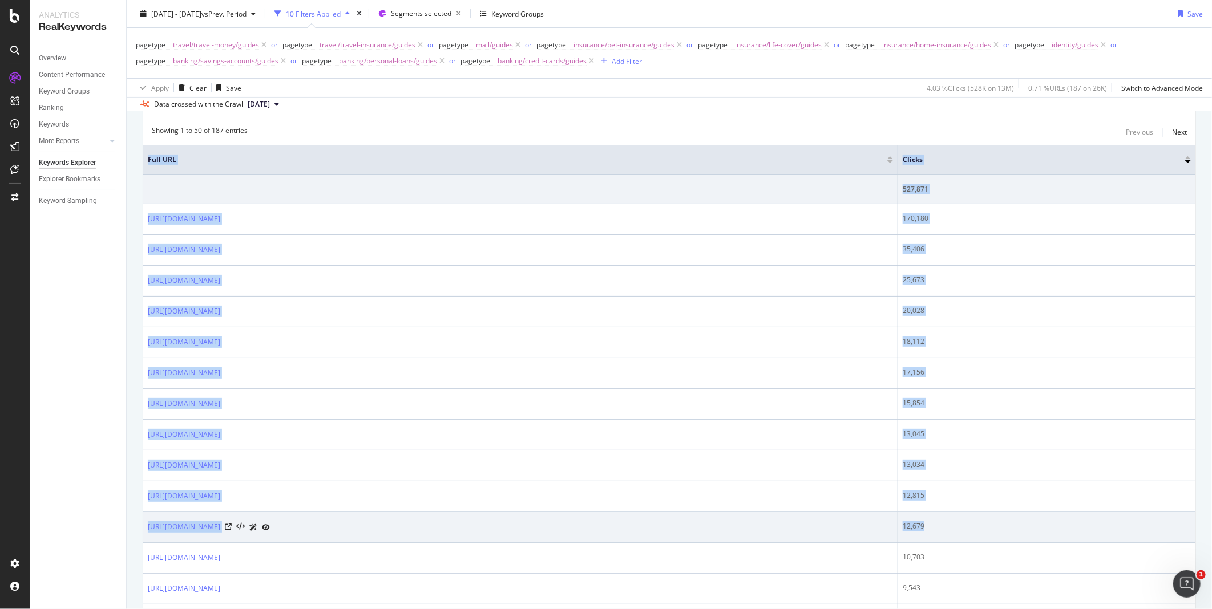
drag, startPoint x: 147, startPoint y: 159, endPoint x: 1060, endPoint y: 521, distance: 982.3
copy table "Full URL Clicks 527,871 https://www.postoffice.co.uk/identity/guides/uk-passpor…"
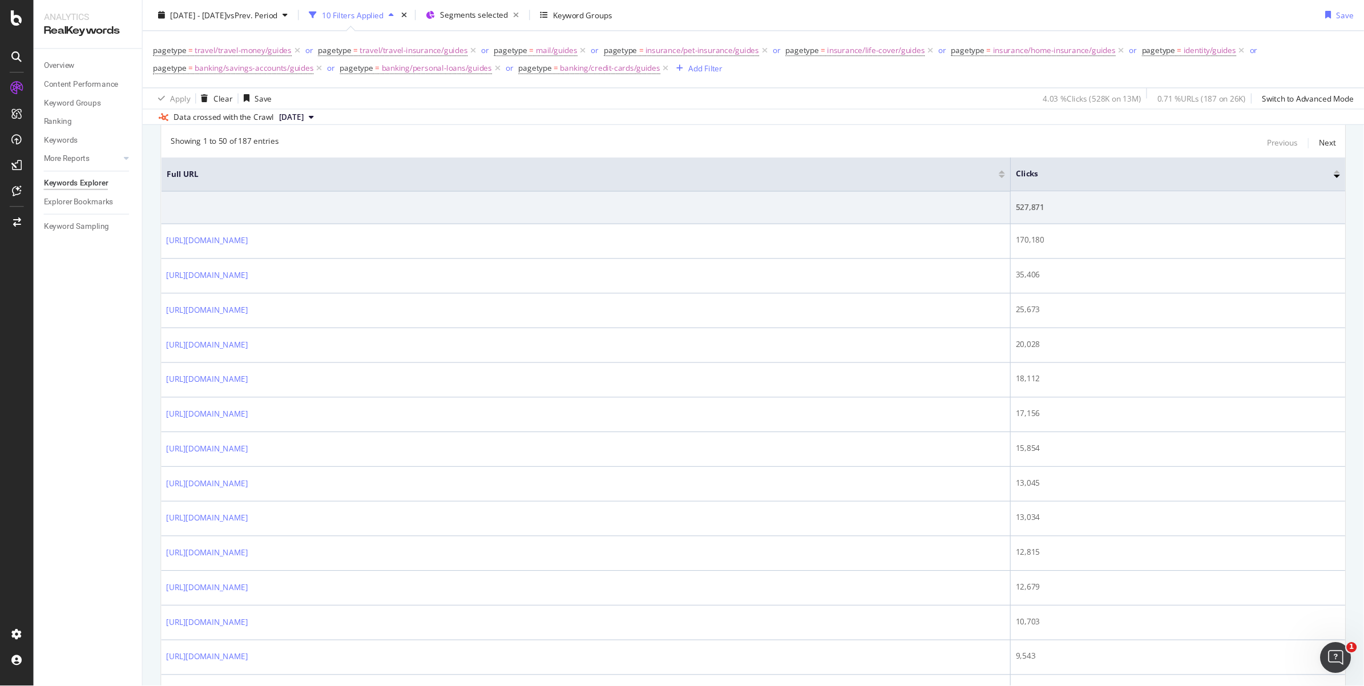
scroll to position [161, 0]
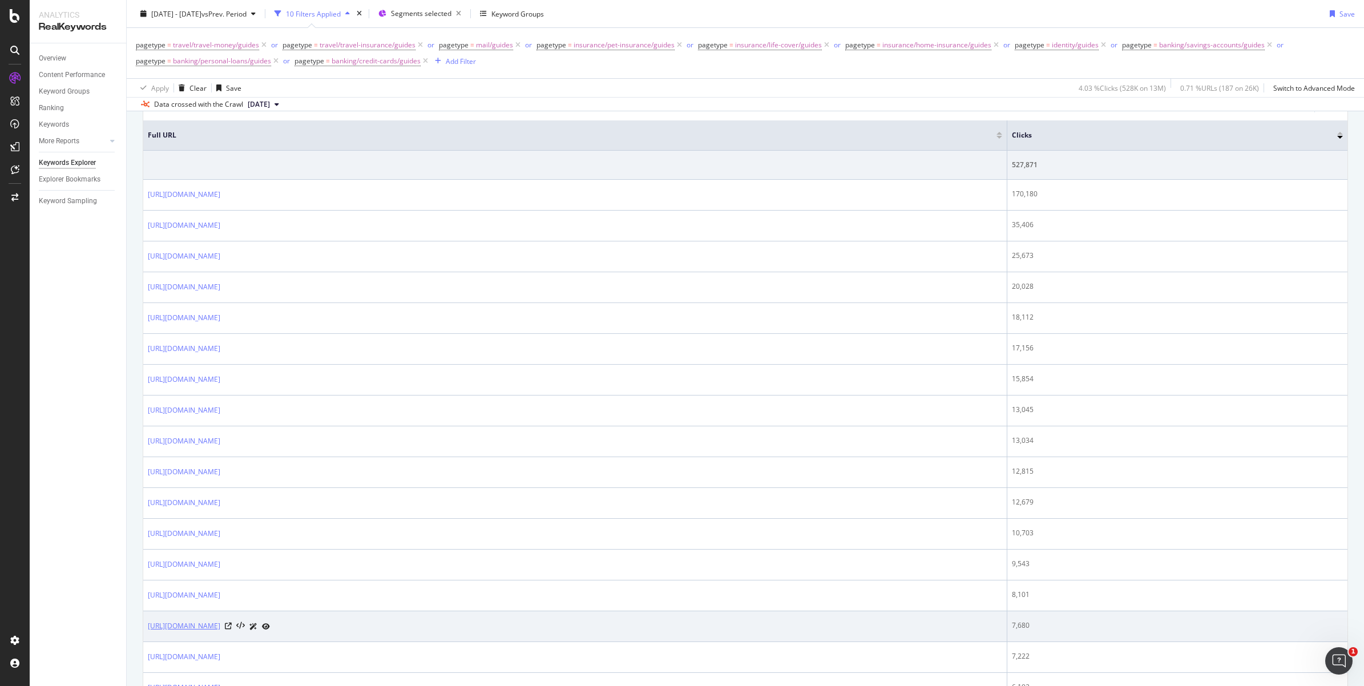
scroll to position [181, 0]
drag, startPoint x: 143, startPoint y: 135, endPoint x: 224, endPoint y: 620, distance: 491.8
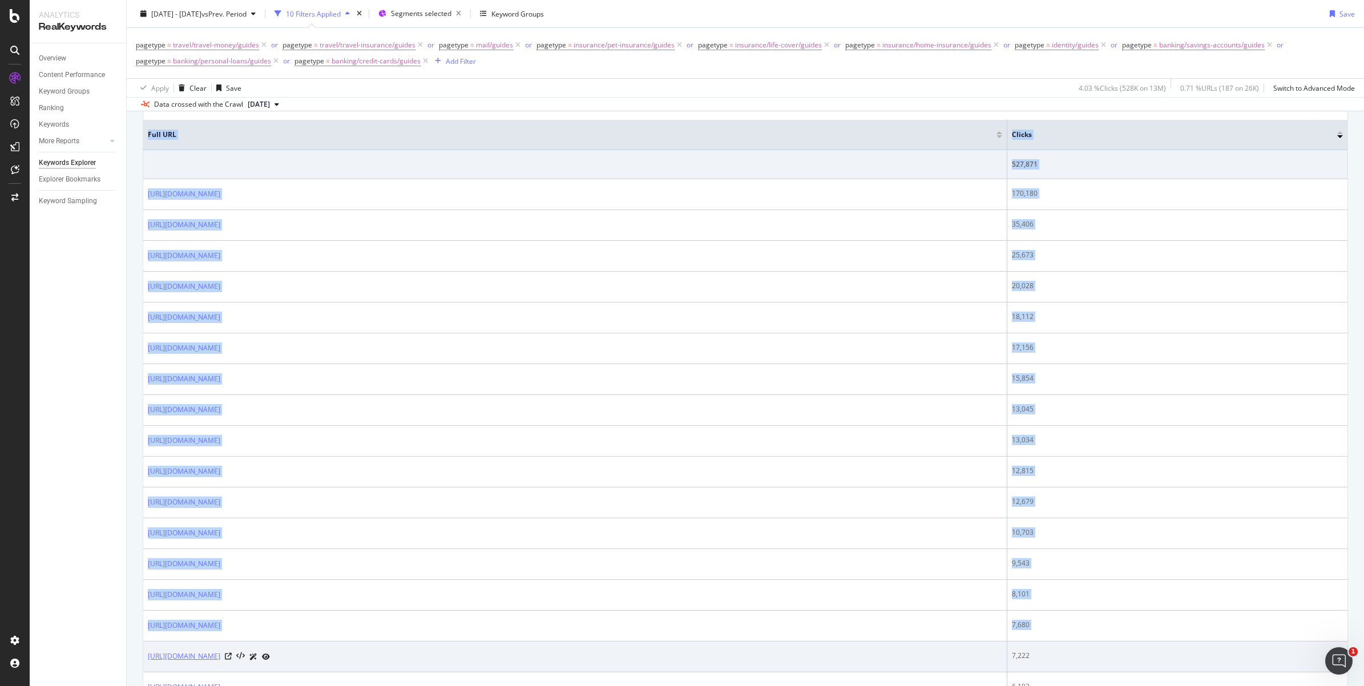
drag, startPoint x: 146, startPoint y: 132, endPoint x: 149, endPoint y: 660, distance: 527.9
copy table "Full URL Clicks 527,871 https://www.postoffice.co.uk/identity/guides/uk-passpor…"
